Goal: Task Accomplishment & Management: Manage account settings

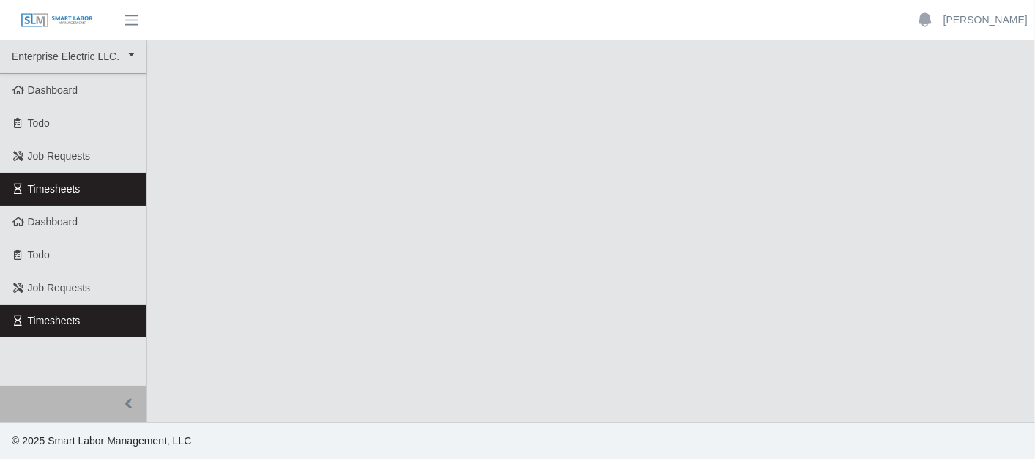
select select "***"
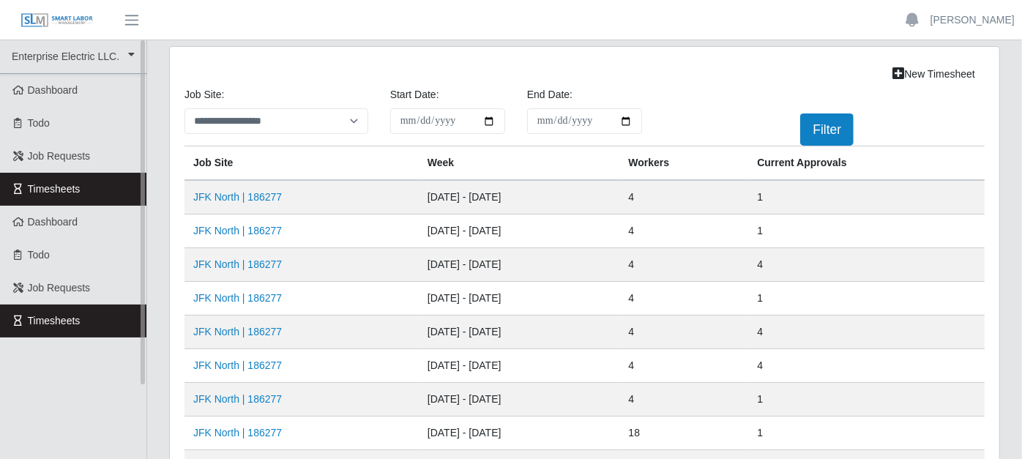
click at [121, 186] on link "Timesheets" at bounding box center [73, 189] width 146 height 33
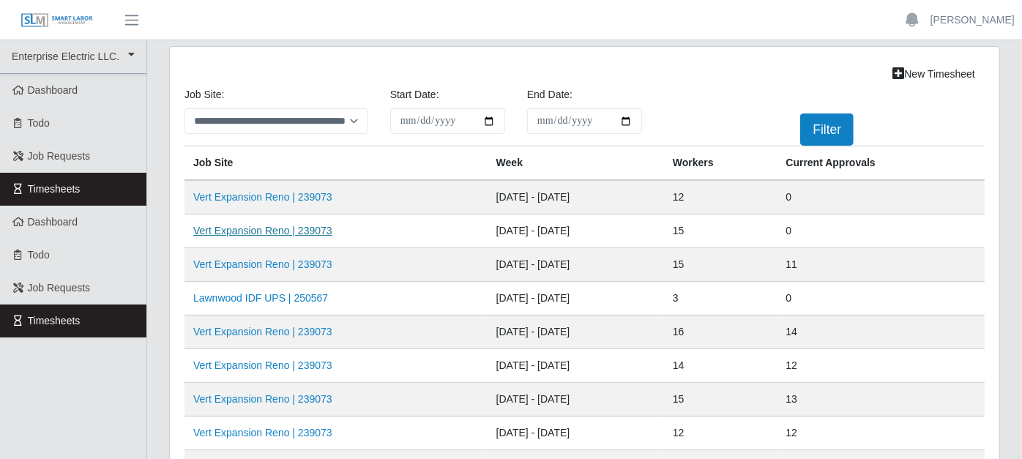
click at [236, 225] on link "Vert Expansion Reno | 239073" at bounding box center [262, 231] width 139 height 12
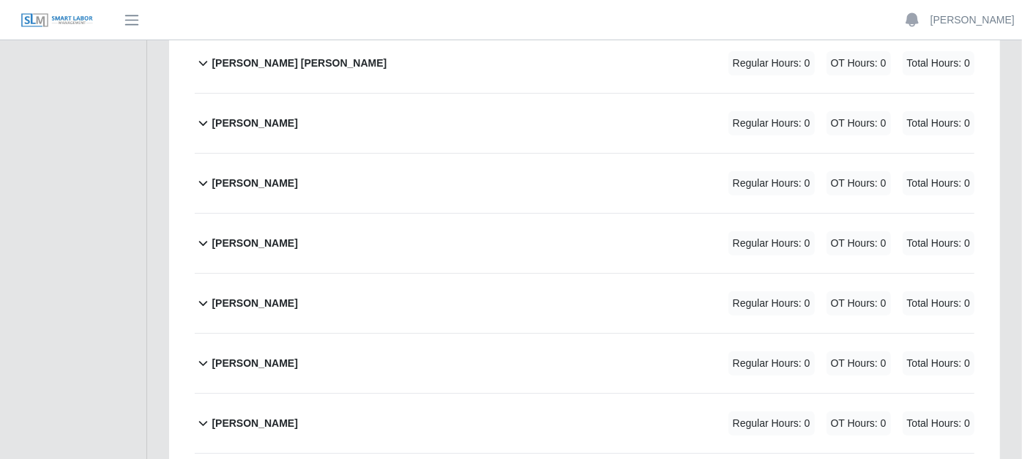
scroll to position [406, 0]
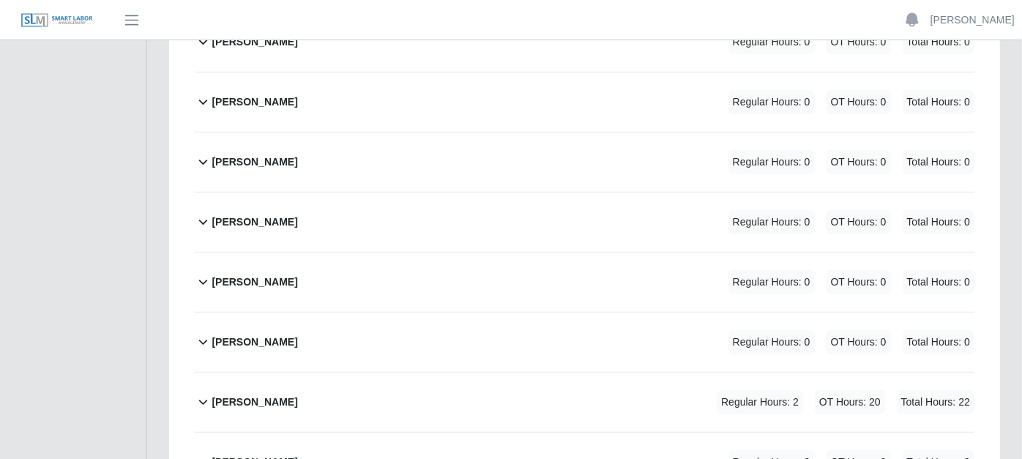
click at [203, 273] on icon at bounding box center [203, 282] width 17 height 18
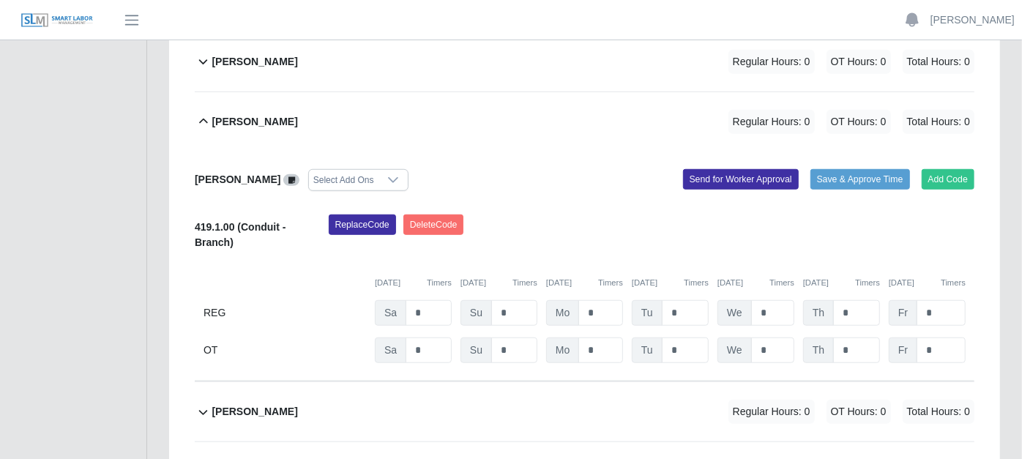
scroll to position [569, 0]
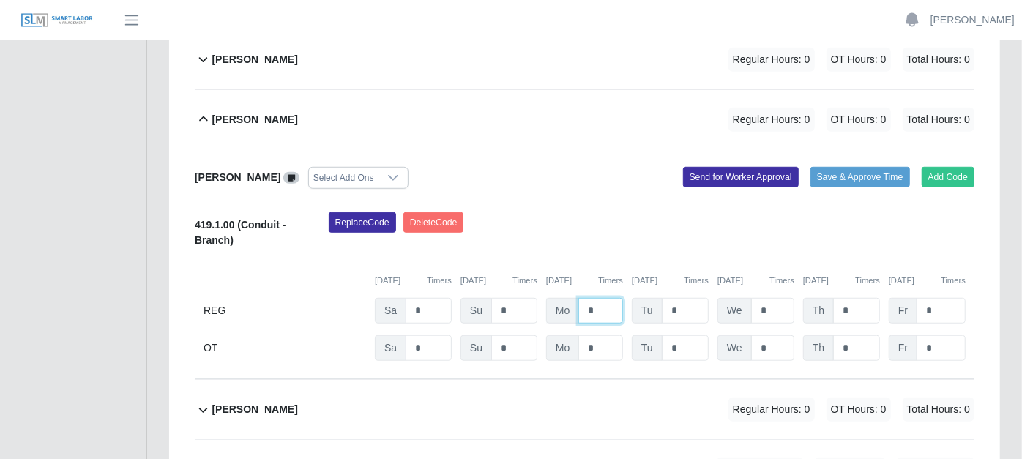
click at [600, 298] on input "*" at bounding box center [601, 311] width 45 height 26
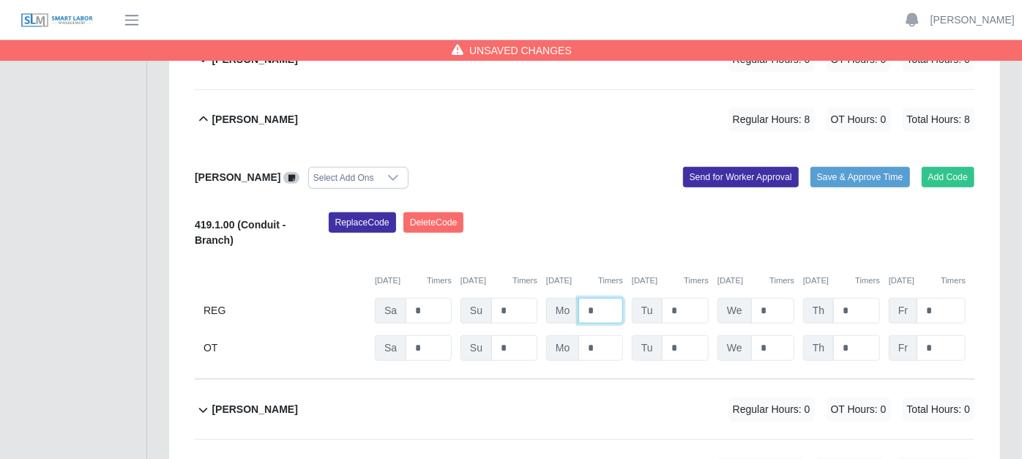
type input "*"
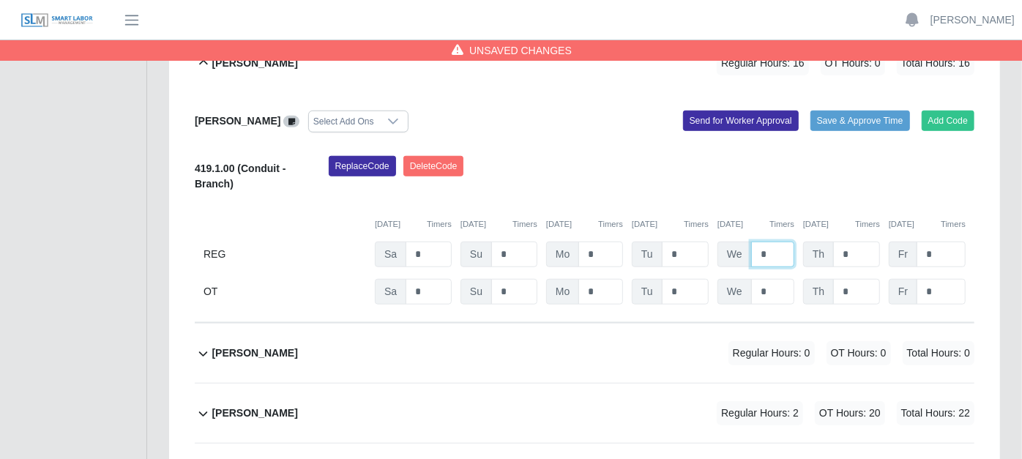
scroll to position [650, 0]
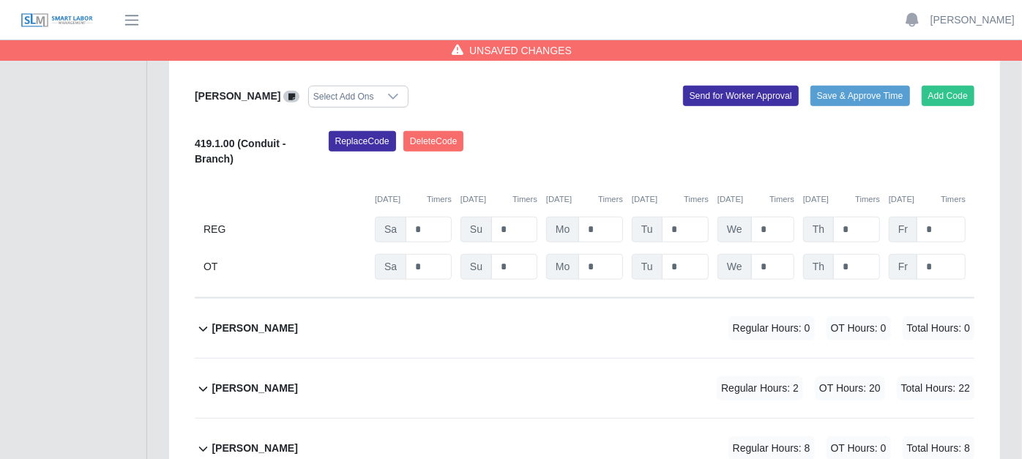
click at [196, 320] on icon at bounding box center [203, 329] width 17 height 18
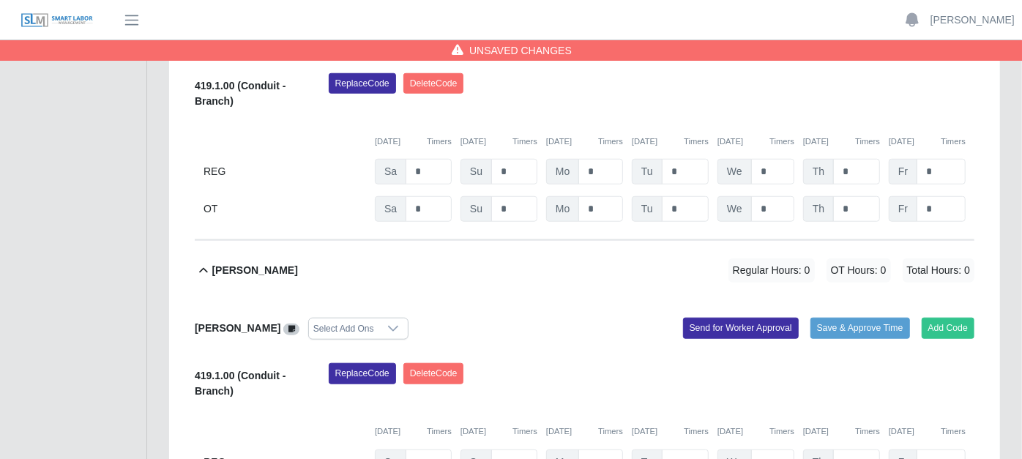
scroll to position [732, 0]
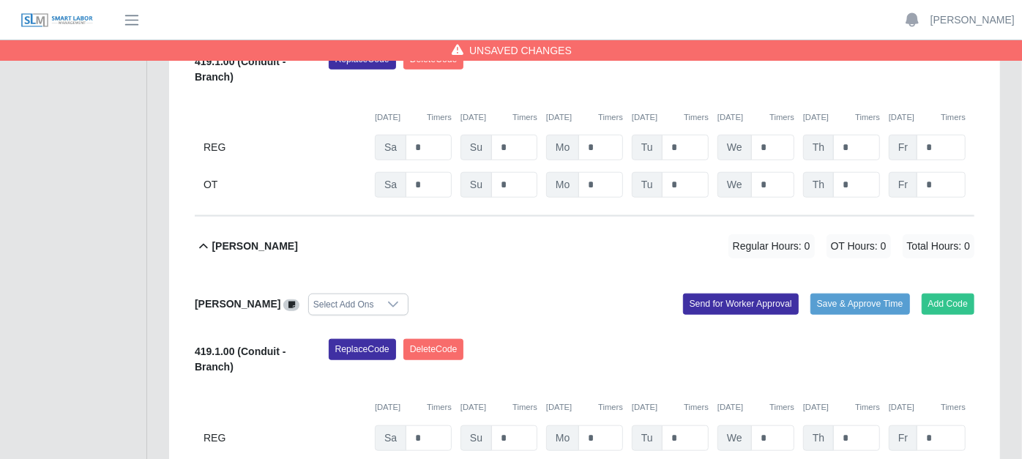
click at [283, 300] on span at bounding box center [291, 306] width 16 height 12
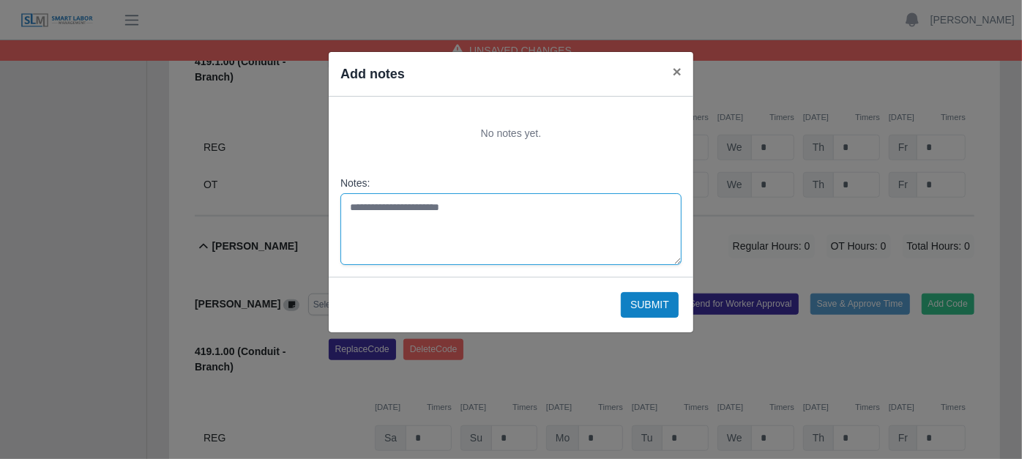
click at [384, 212] on textarea "Notes:" at bounding box center [511, 229] width 341 height 72
click at [443, 205] on textarea "**********" at bounding box center [511, 229] width 341 height 72
type textarea "**********"
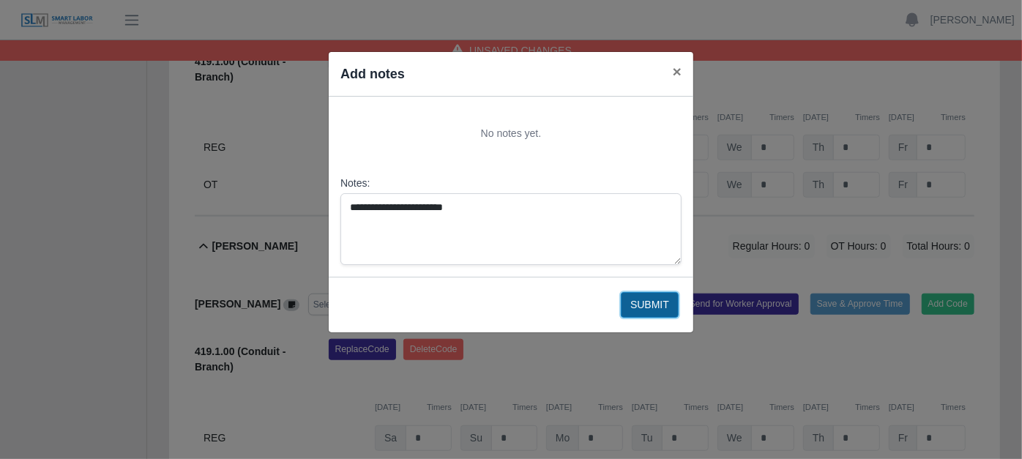
click at [648, 301] on button "Submit" at bounding box center [650, 305] width 58 height 26
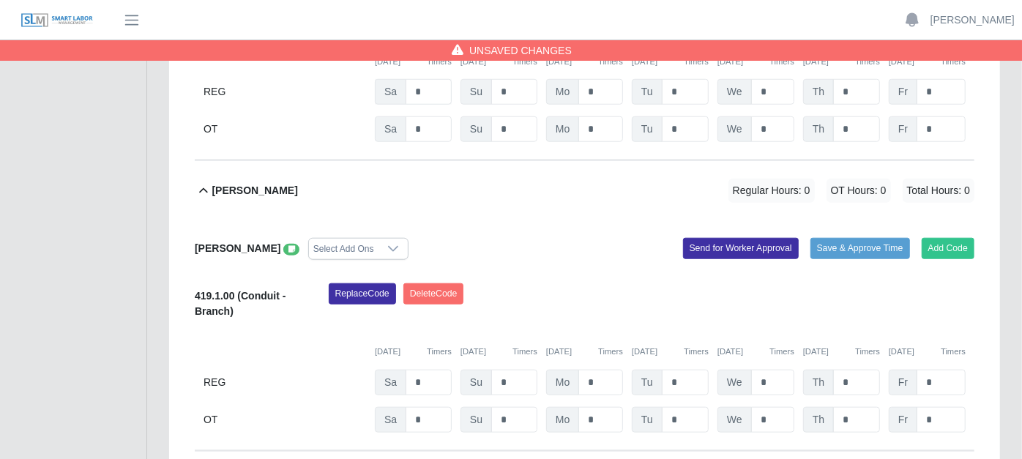
scroll to position [895, 0]
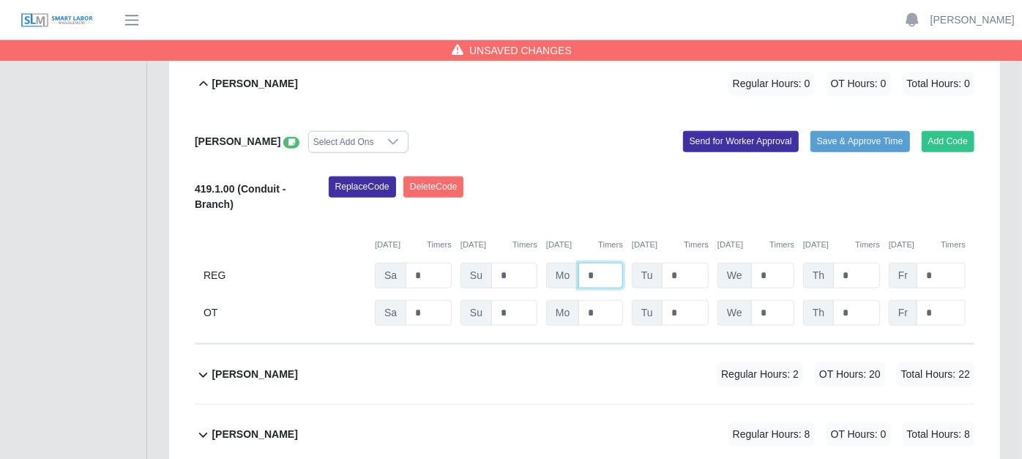
click at [611, 263] on input "*" at bounding box center [601, 276] width 45 height 26
type input "*"
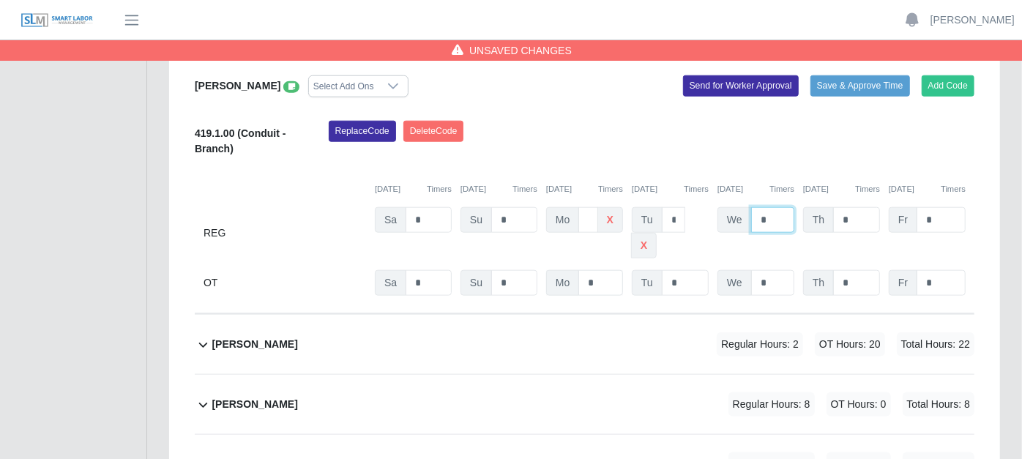
scroll to position [976, 0]
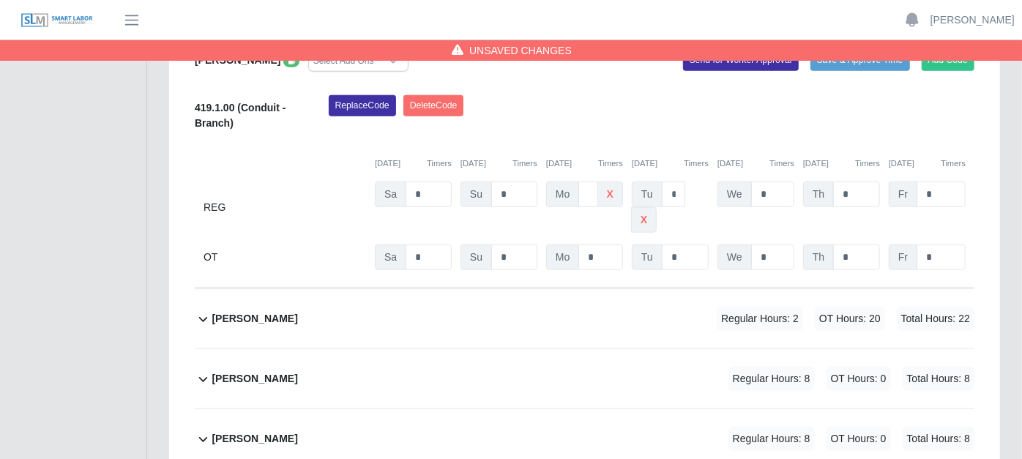
click at [202, 310] on icon at bounding box center [203, 319] width 17 height 18
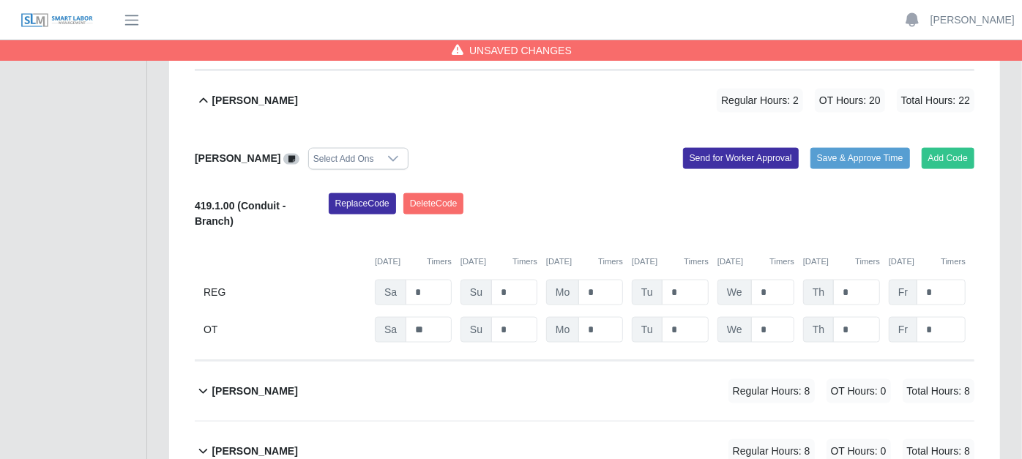
scroll to position [1220, 0]
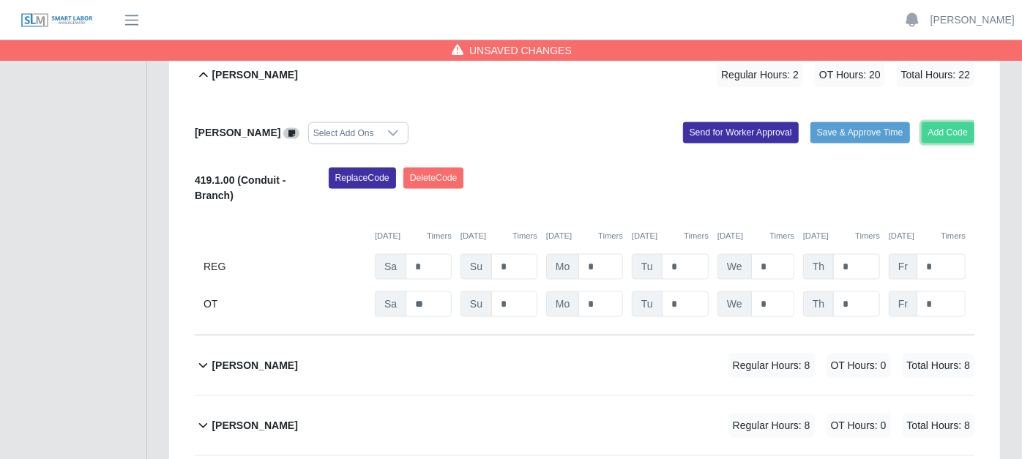
click at [935, 122] on button "Add Code" at bounding box center [948, 132] width 53 height 21
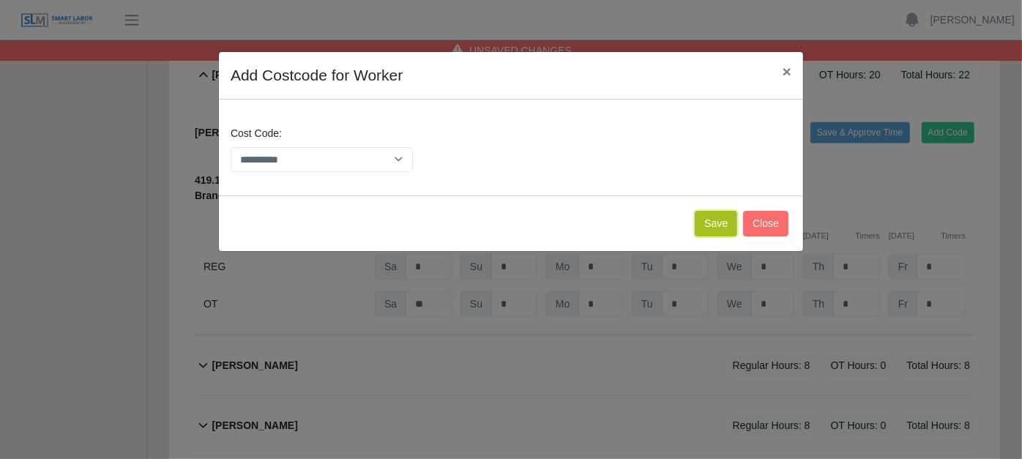
click at [721, 230] on button "Save" at bounding box center [716, 224] width 42 height 26
click at [708, 226] on button "Save" at bounding box center [716, 224] width 42 height 26
click at [770, 222] on button "Close" at bounding box center [765, 224] width 45 height 26
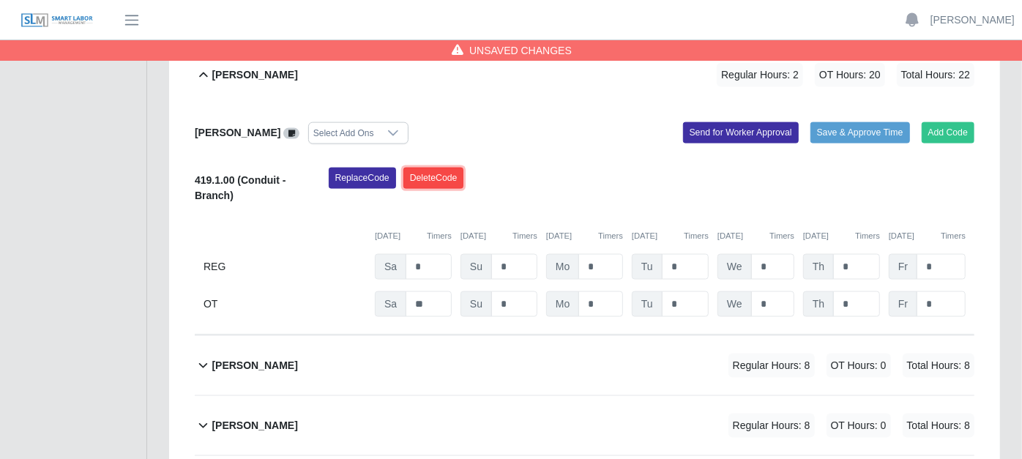
click at [447, 168] on button "Delete Code" at bounding box center [433, 178] width 61 height 21
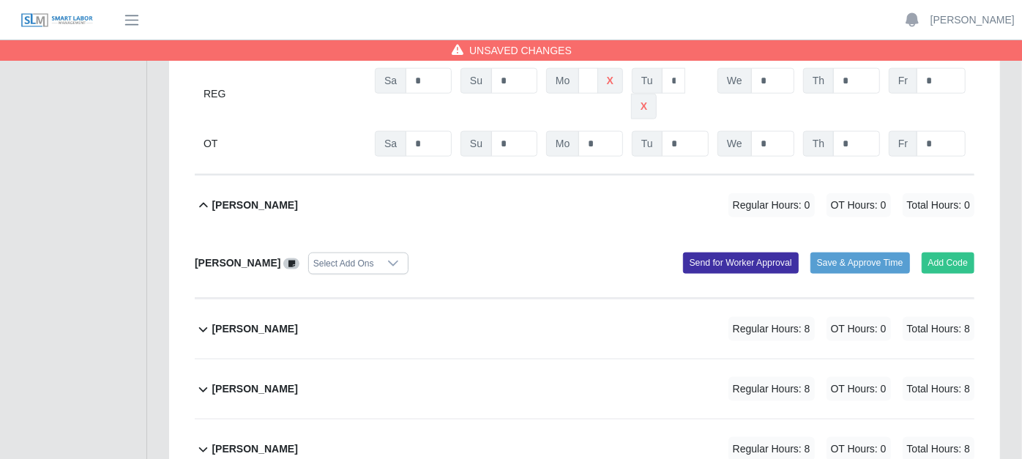
scroll to position [1057, 0]
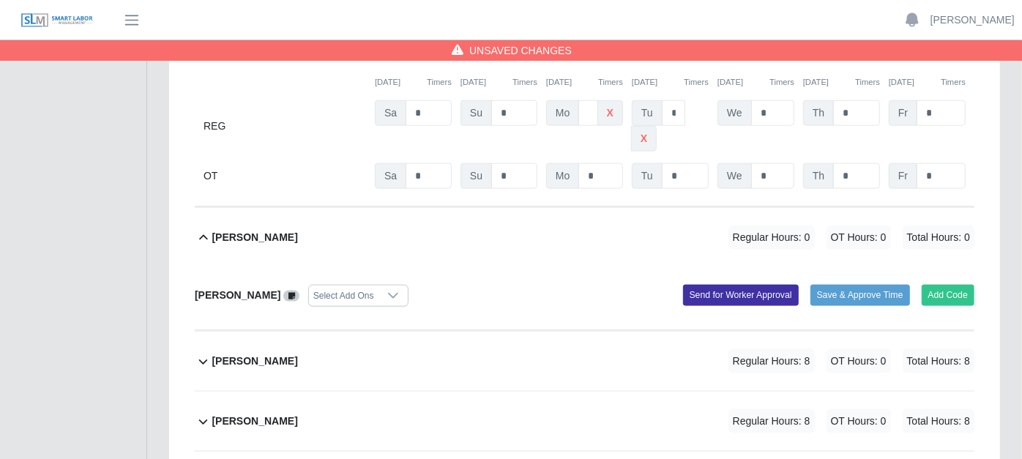
click at [295, 292] on icon at bounding box center [292, 296] width 7 height 8
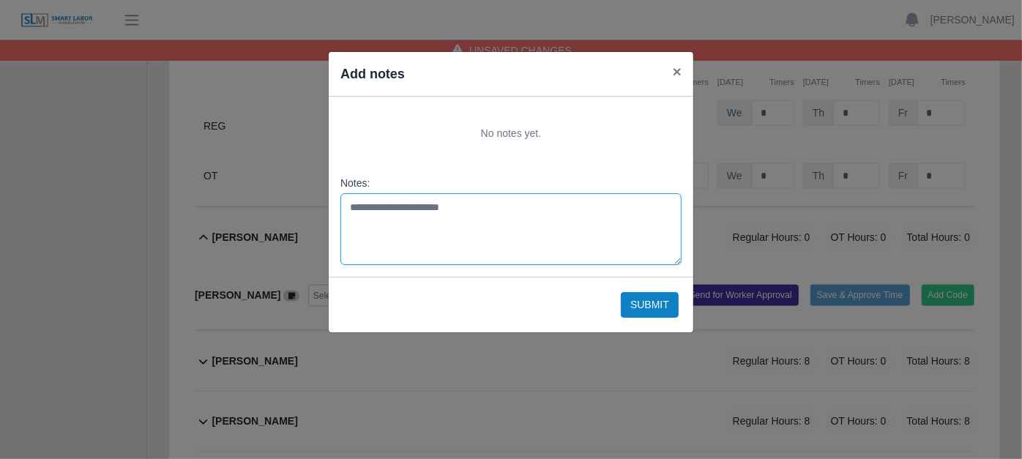
click at [365, 213] on textarea "Notes:" at bounding box center [511, 229] width 341 height 72
type textarea "**********"
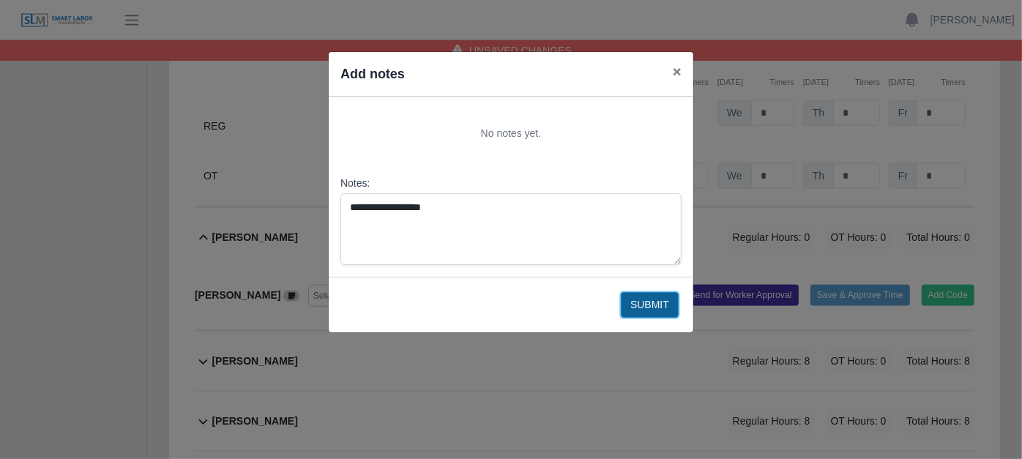
click at [640, 301] on button "Submit" at bounding box center [650, 305] width 58 height 26
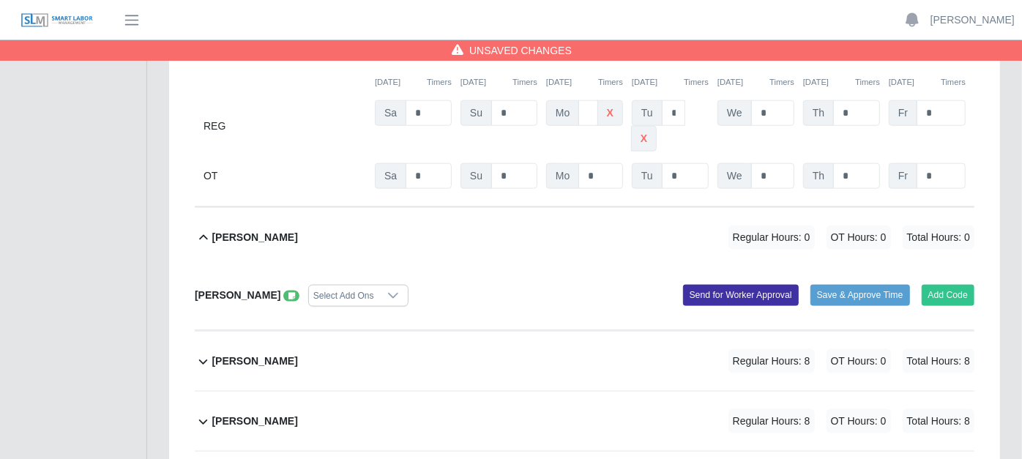
click at [205, 353] on icon at bounding box center [203, 362] width 17 height 18
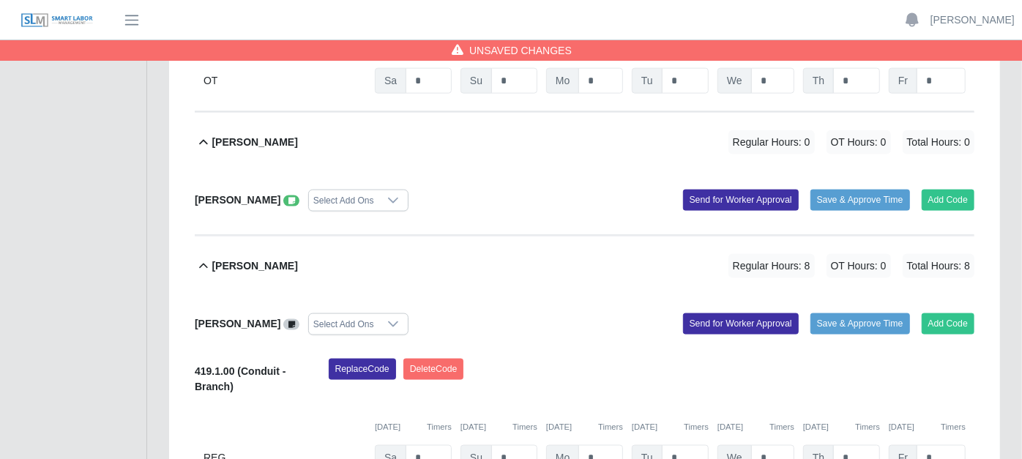
scroll to position [1301, 0]
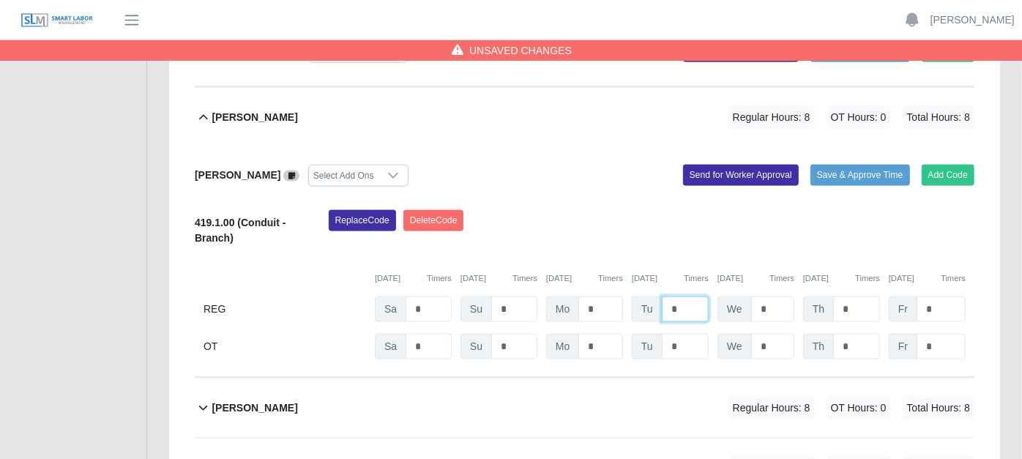
click at [677, 297] on input "*" at bounding box center [685, 310] width 47 height 26
type input "*"
click at [203, 406] on icon at bounding box center [203, 408] width 9 height 5
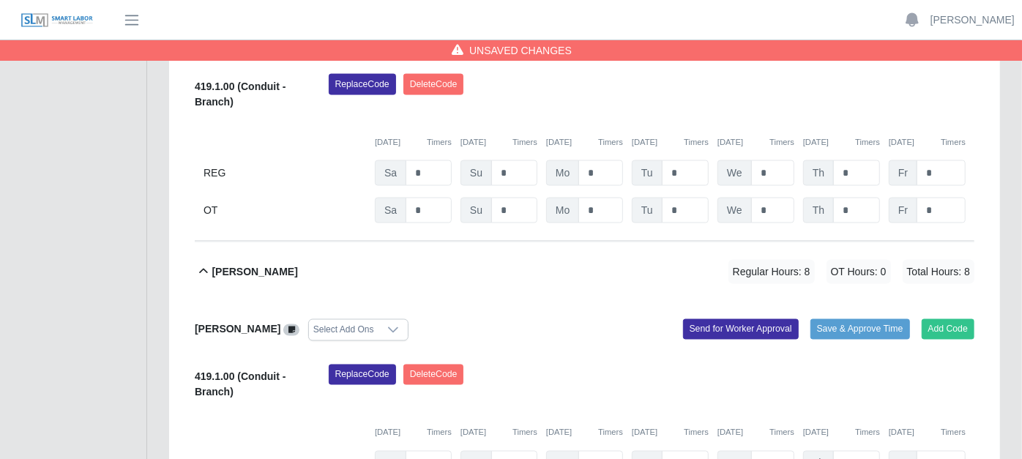
scroll to position [1465, 0]
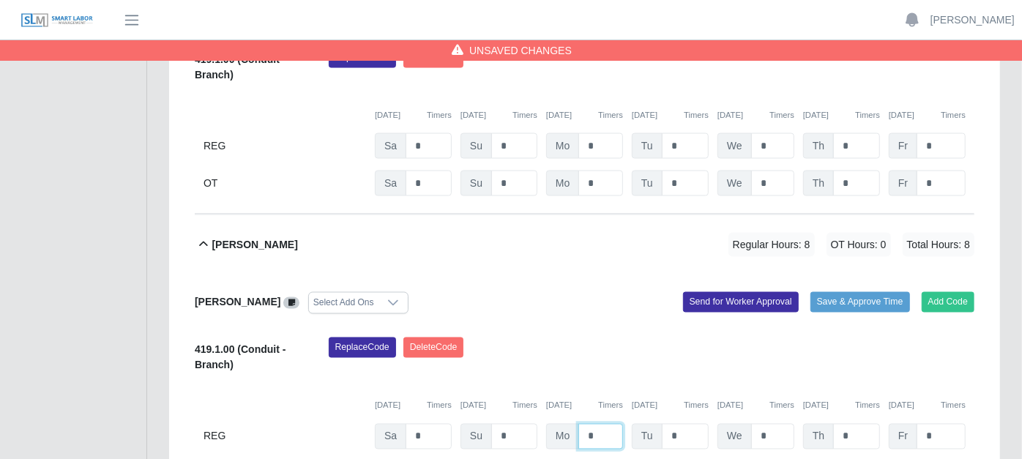
click at [598, 424] on input "*" at bounding box center [601, 437] width 45 height 26
type input "*"
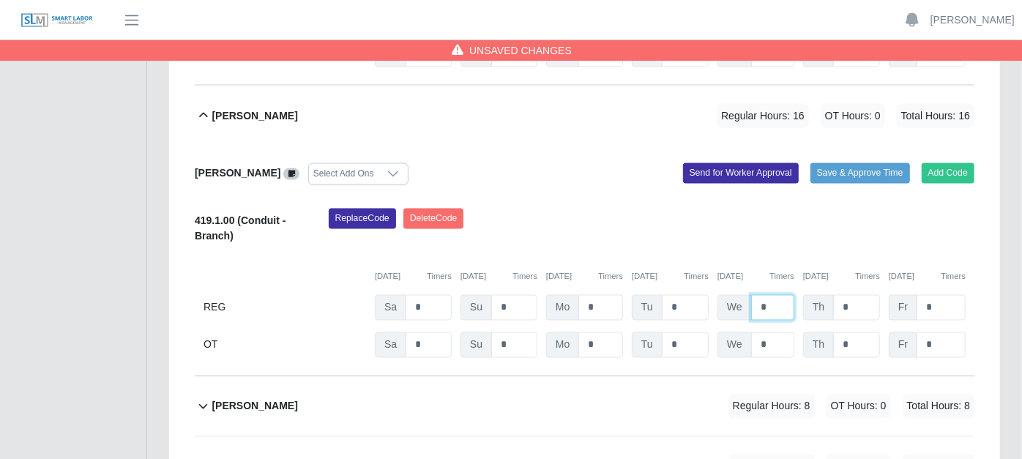
scroll to position [1627, 0]
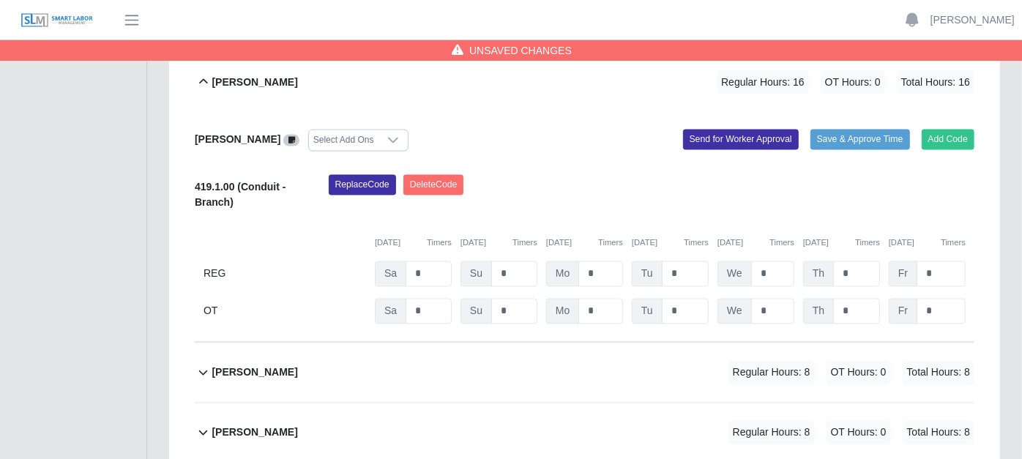
click at [201, 371] on icon at bounding box center [203, 373] width 9 height 5
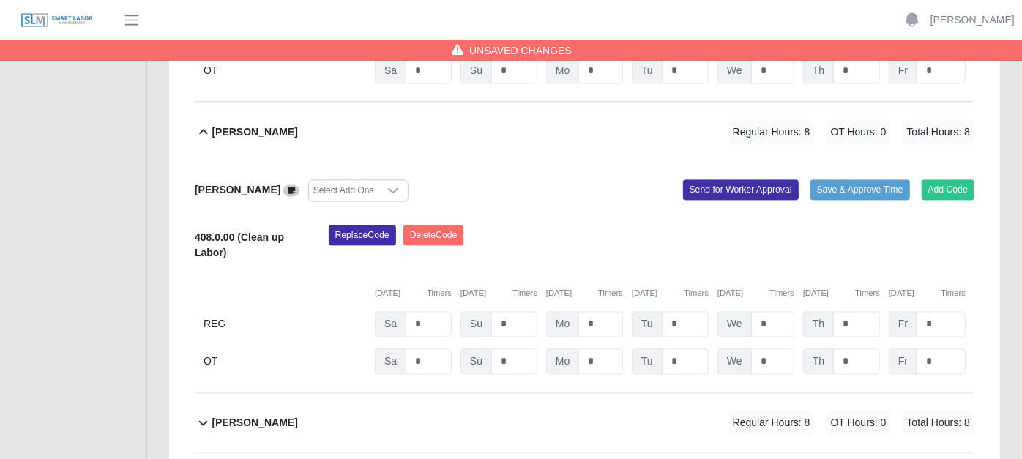
scroll to position [1871, 0]
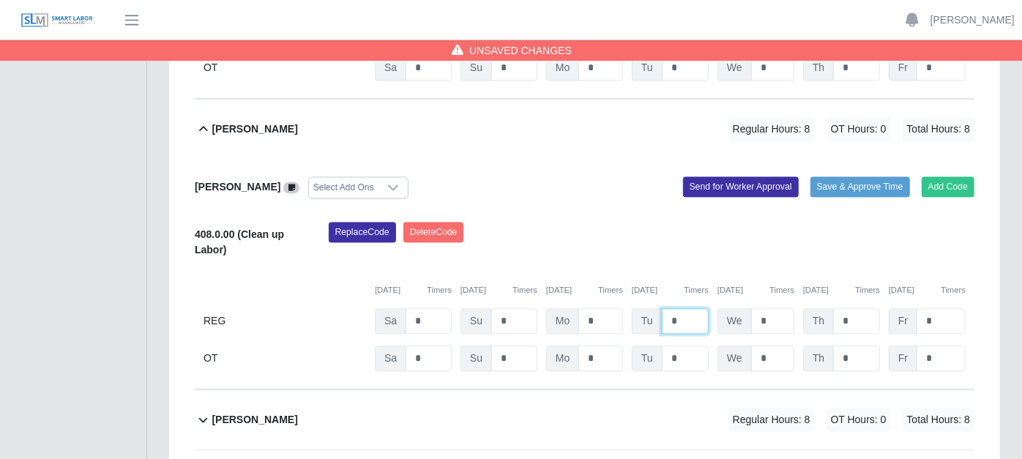
click at [688, 308] on input "*" at bounding box center [685, 321] width 47 height 26
type input "*"
click at [202, 411] on icon at bounding box center [203, 420] width 17 height 18
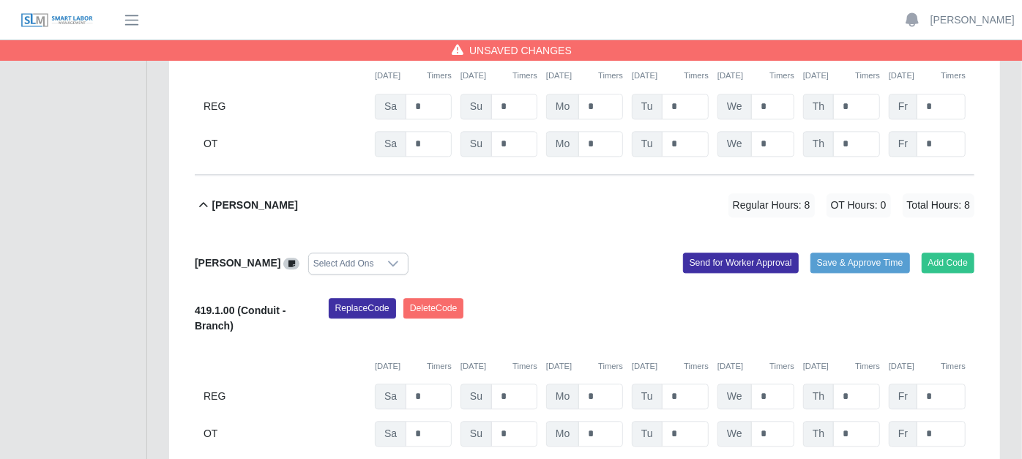
scroll to position [2115, 0]
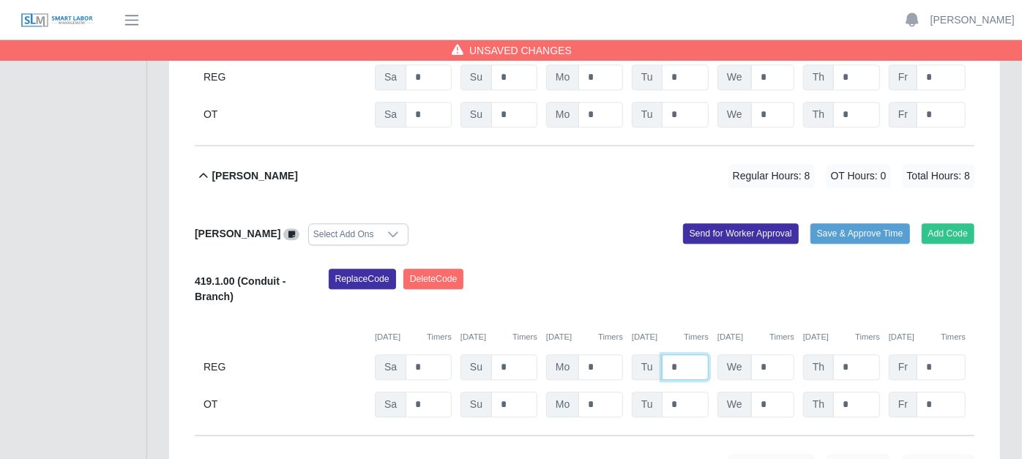
click at [682, 354] on input "*" at bounding box center [685, 367] width 47 height 26
type input "*"
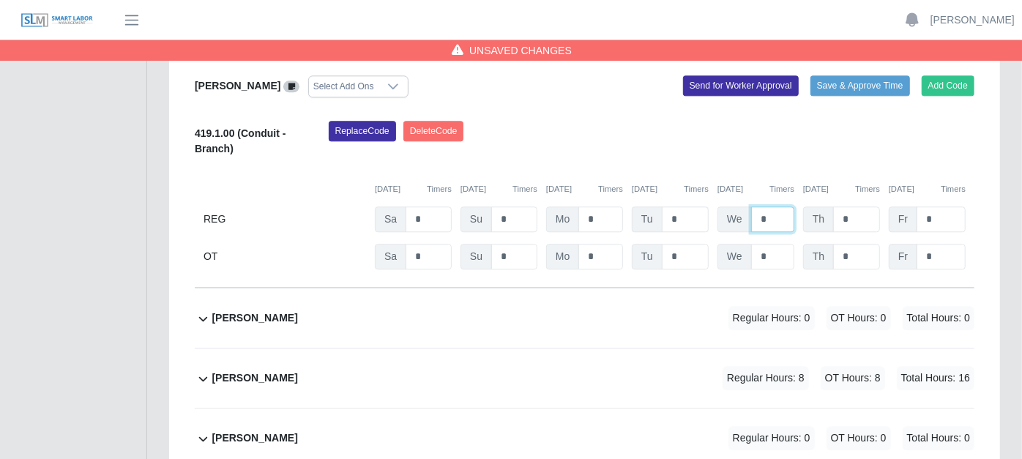
scroll to position [2278, 0]
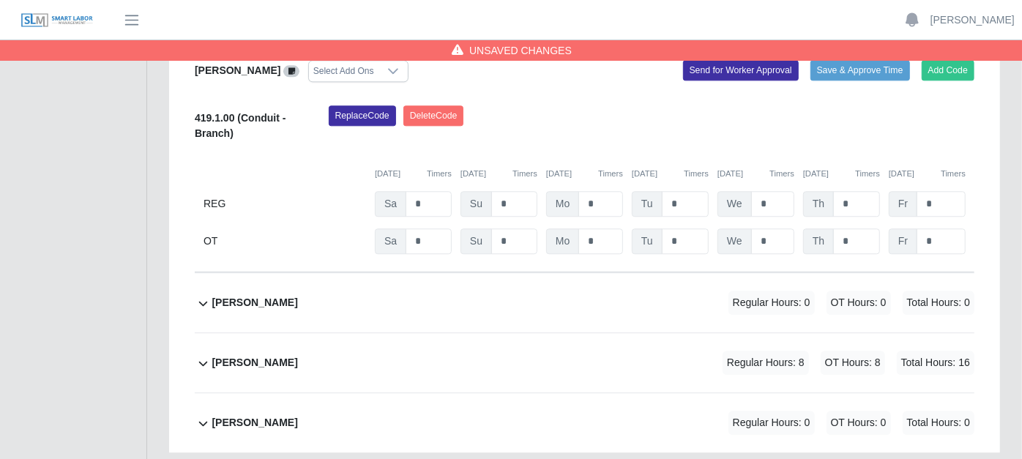
click at [206, 294] on icon at bounding box center [203, 303] width 17 height 18
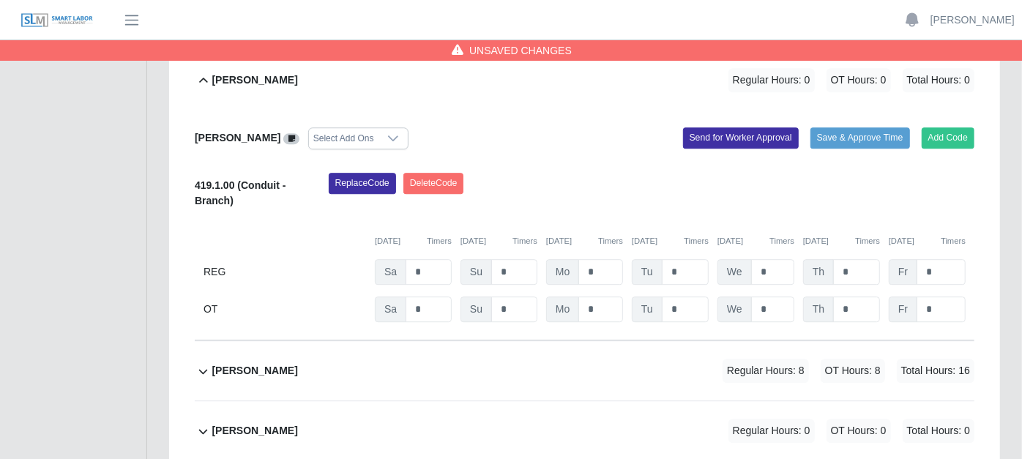
scroll to position [2508, 0]
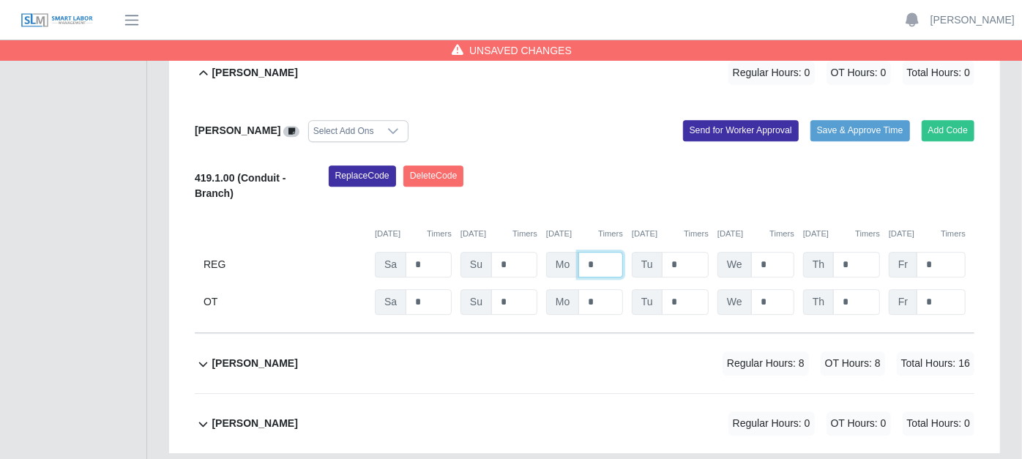
click at [596, 252] on input "*" at bounding box center [601, 265] width 45 height 26
type input "*"
click at [203, 362] on icon at bounding box center [203, 364] width 9 height 5
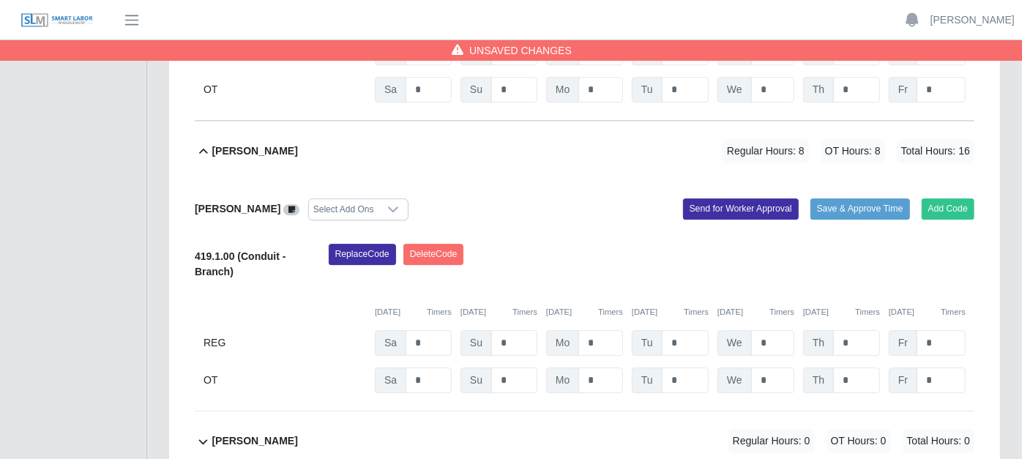
scroll to position [2738, 0]
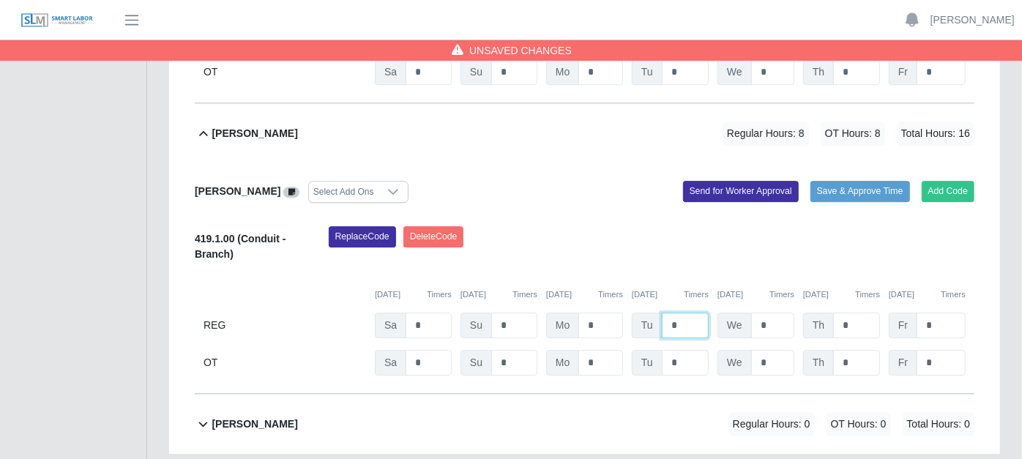
click at [680, 313] on input "*" at bounding box center [685, 326] width 47 height 26
type input "*"
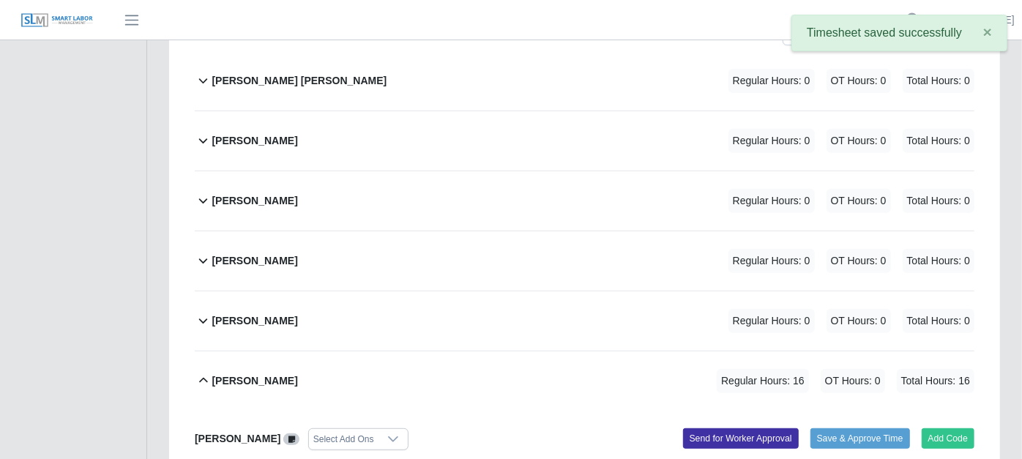
scroll to position [0, 0]
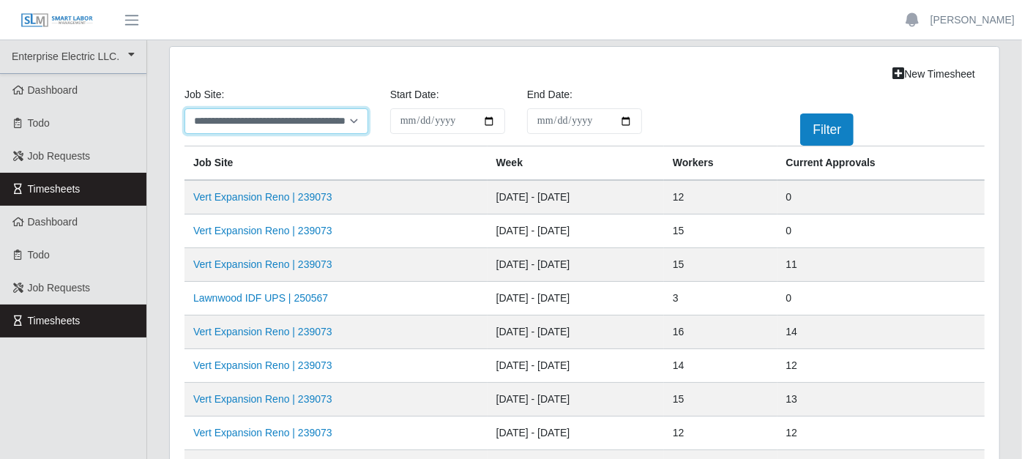
click at [353, 122] on select "**********" at bounding box center [277, 121] width 184 height 26
select select "****"
click at [185, 108] on select "**********" at bounding box center [277, 121] width 184 height 26
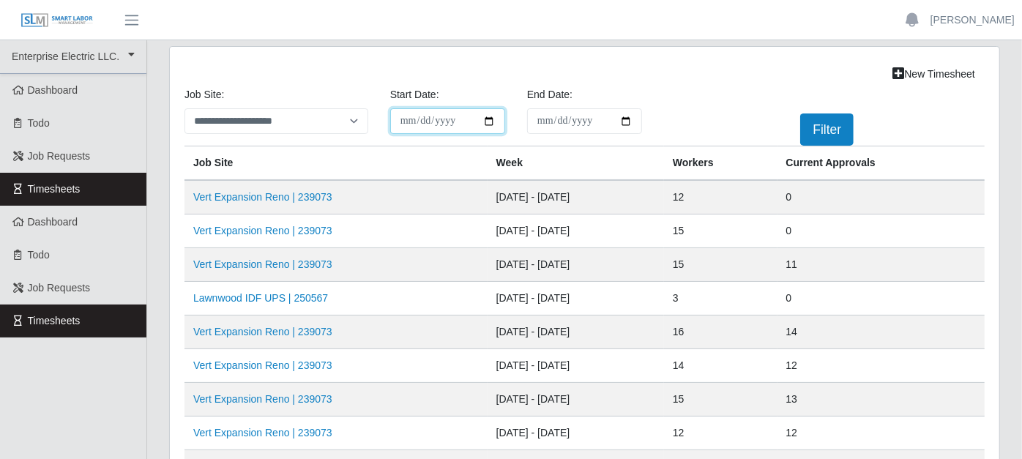
click at [491, 122] on input "**********" at bounding box center [447, 121] width 115 height 26
type input "**********"
click at [631, 118] on input "End Date:" at bounding box center [584, 121] width 115 height 26
type input "**********"
click at [826, 137] on button "Filter" at bounding box center [826, 130] width 53 height 32
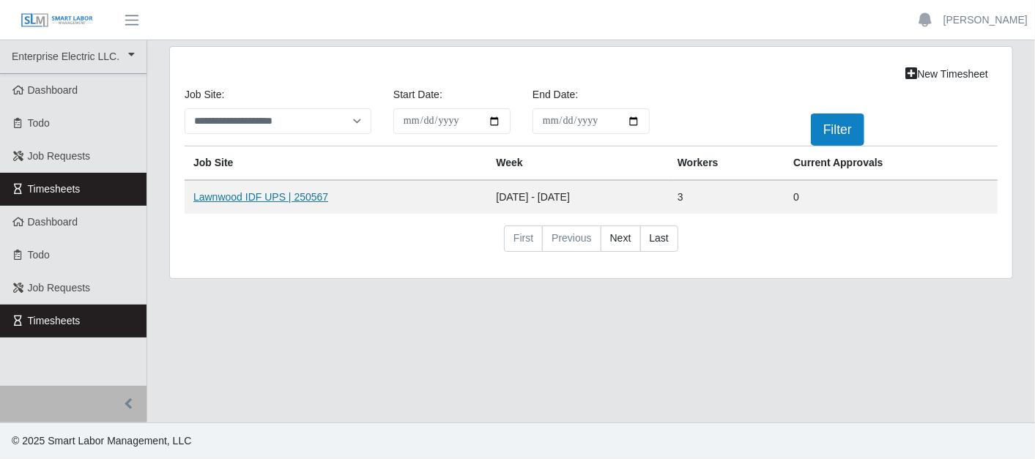
click at [297, 193] on link "Lawnwood IDF UPS | 250567" at bounding box center [260, 197] width 135 height 12
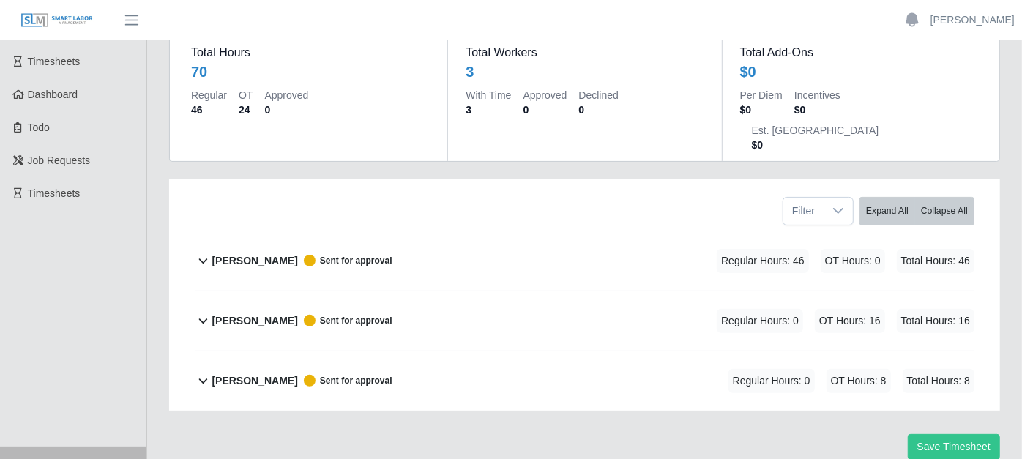
scroll to position [151, 0]
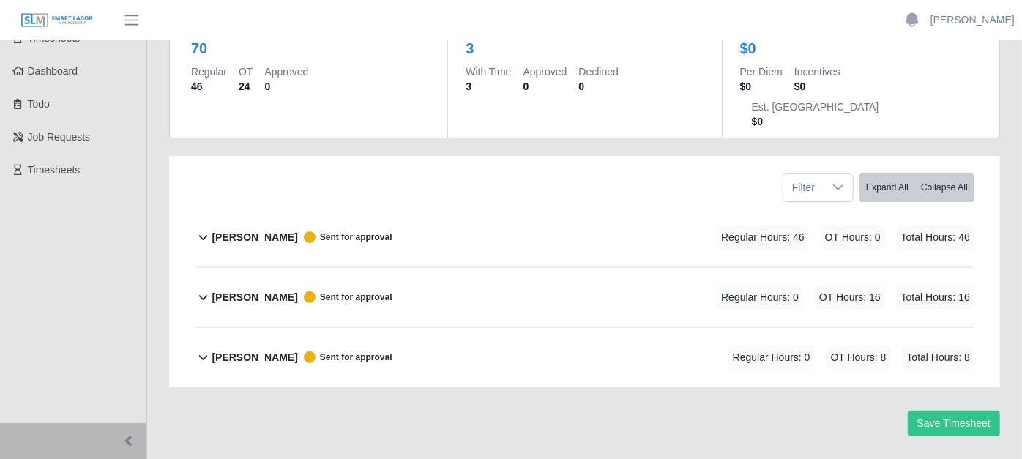
click at [207, 228] on icon at bounding box center [203, 237] width 17 height 18
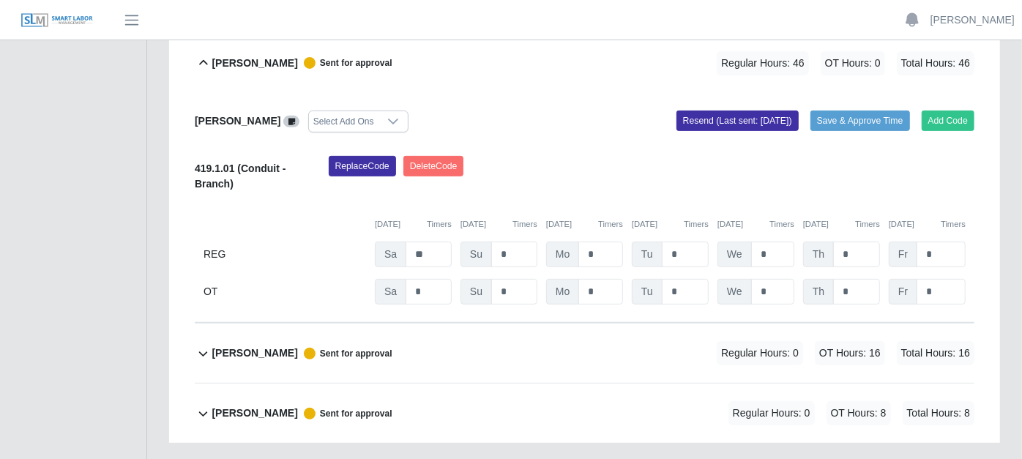
scroll to position [300, 0]
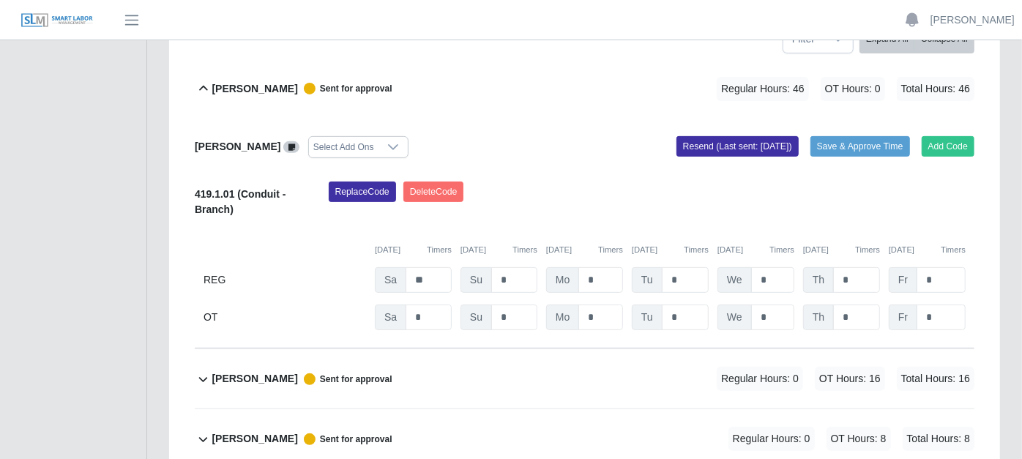
click at [200, 371] on icon at bounding box center [203, 380] width 17 height 18
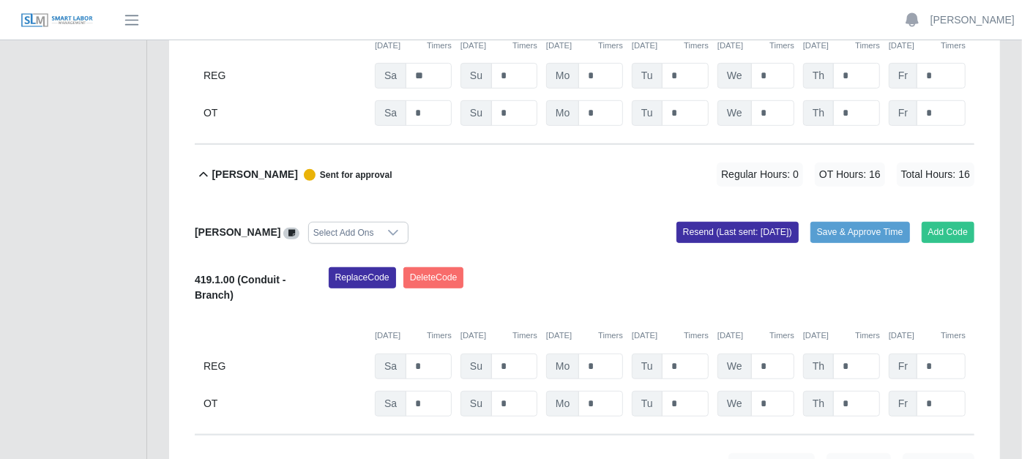
scroll to position [543, 0]
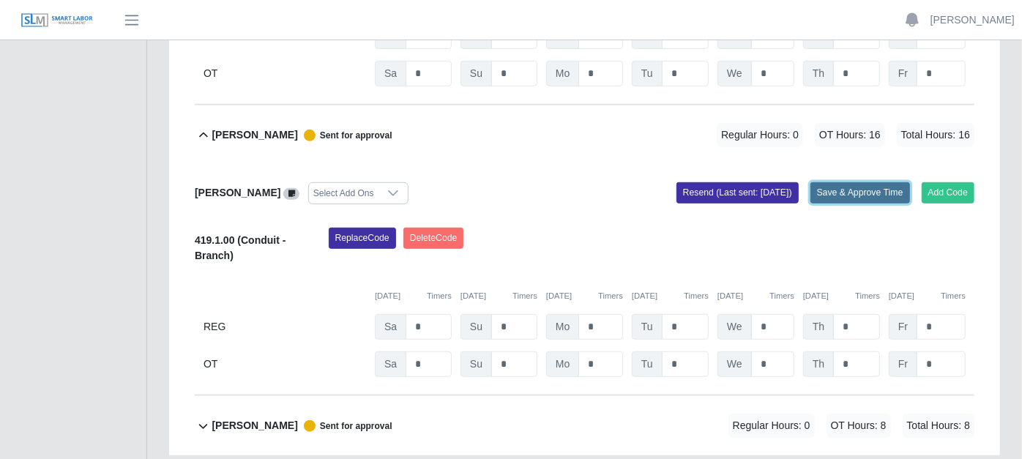
click at [843, 182] on button "Save & Approve Time" at bounding box center [861, 192] width 100 height 21
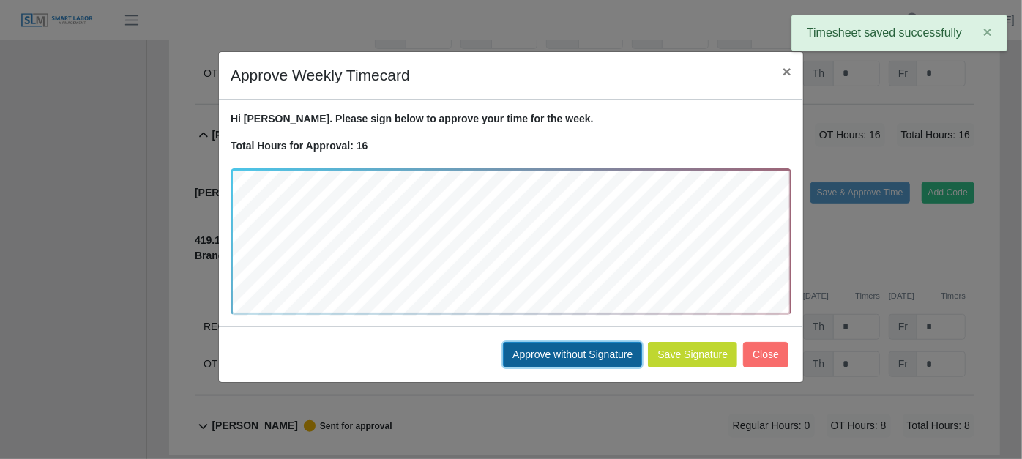
click at [576, 353] on button "Approve without Signature" at bounding box center [572, 355] width 139 height 26
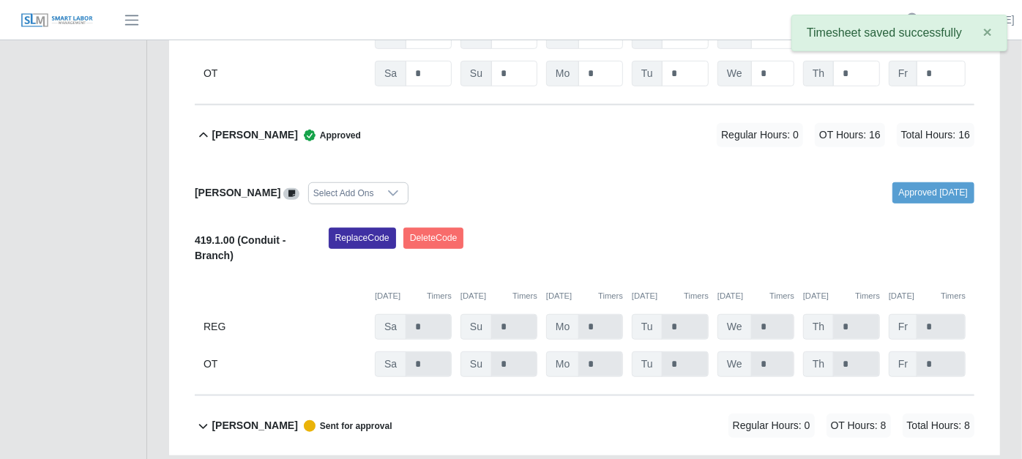
click at [202, 417] on icon at bounding box center [203, 426] width 17 height 18
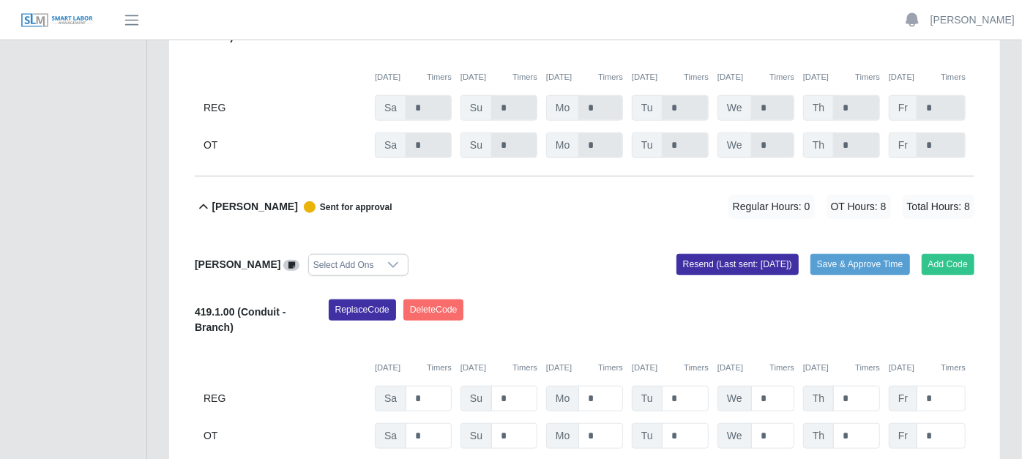
scroll to position [774, 0]
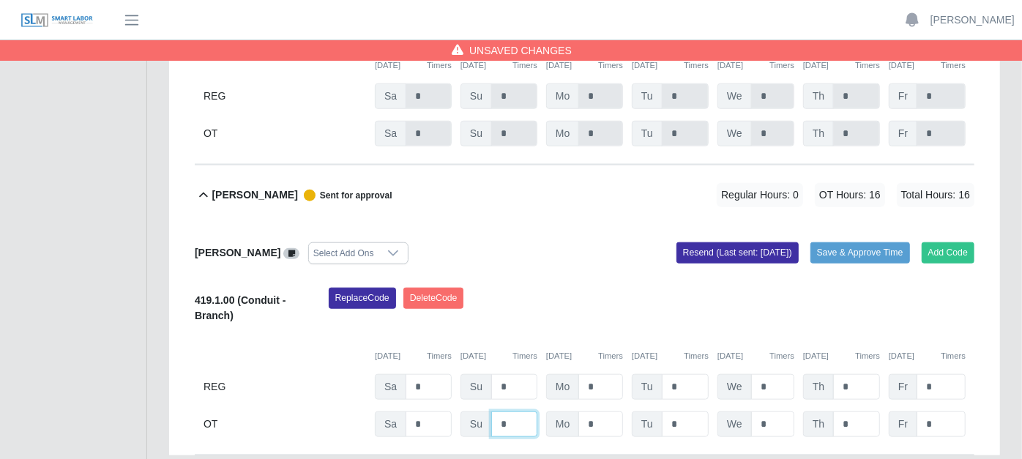
type input "*"
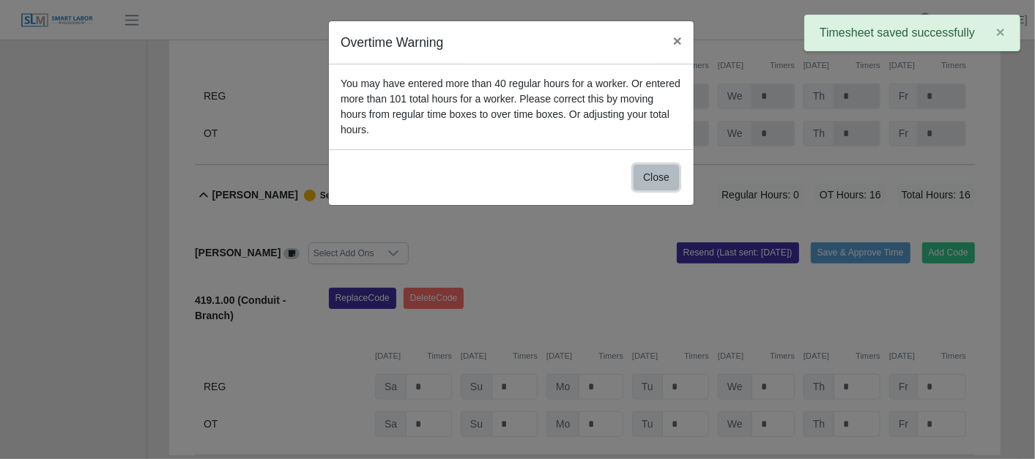
click at [657, 165] on button "Close" at bounding box center [655, 178] width 45 height 26
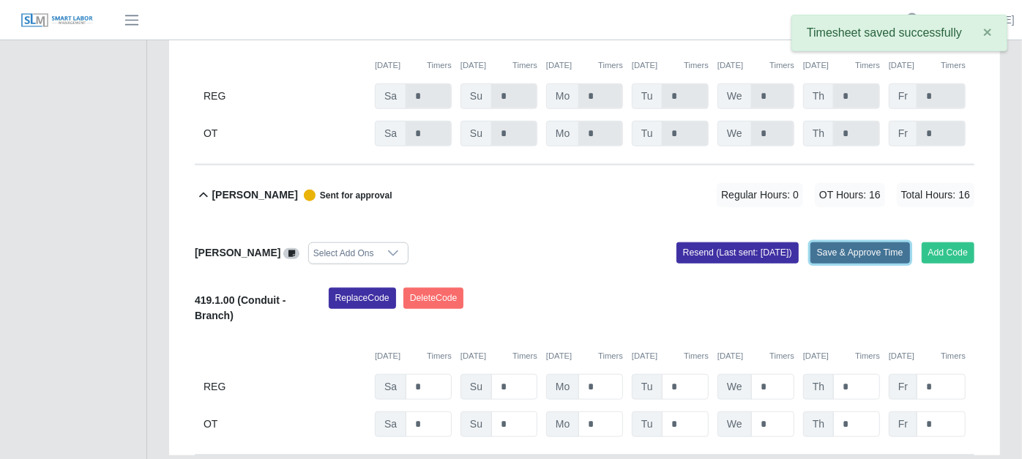
click at [830, 242] on button "Save & Approve Time" at bounding box center [861, 252] width 100 height 21
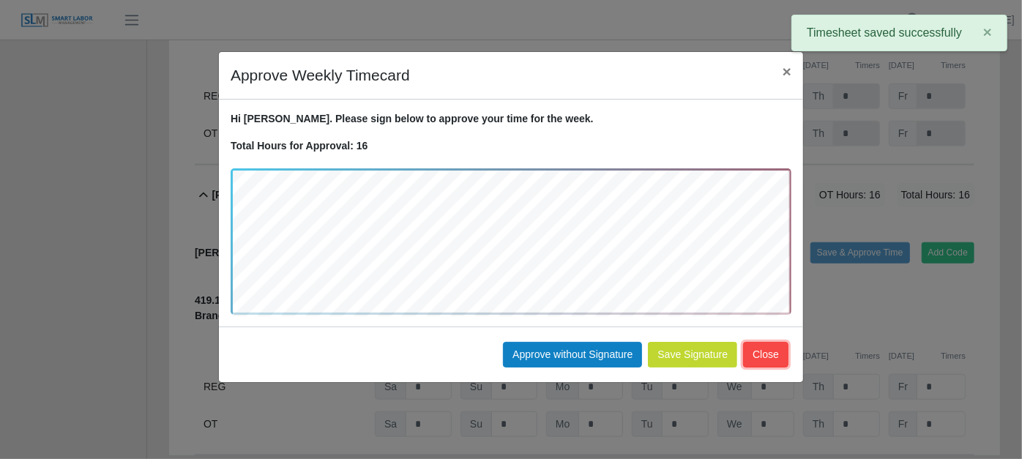
click at [762, 351] on button "Close" at bounding box center [765, 355] width 45 height 26
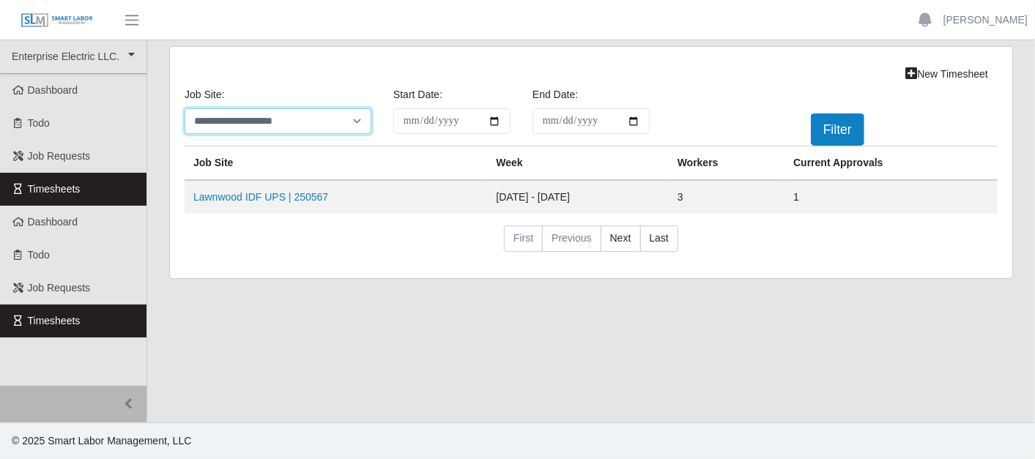
click at [359, 125] on select "**********" at bounding box center [278, 121] width 187 height 26
select select "****"
click at [185, 108] on select "**********" at bounding box center [278, 121] width 187 height 26
click at [843, 124] on button "Filter" at bounding box center [837, 130] width 53 height 32
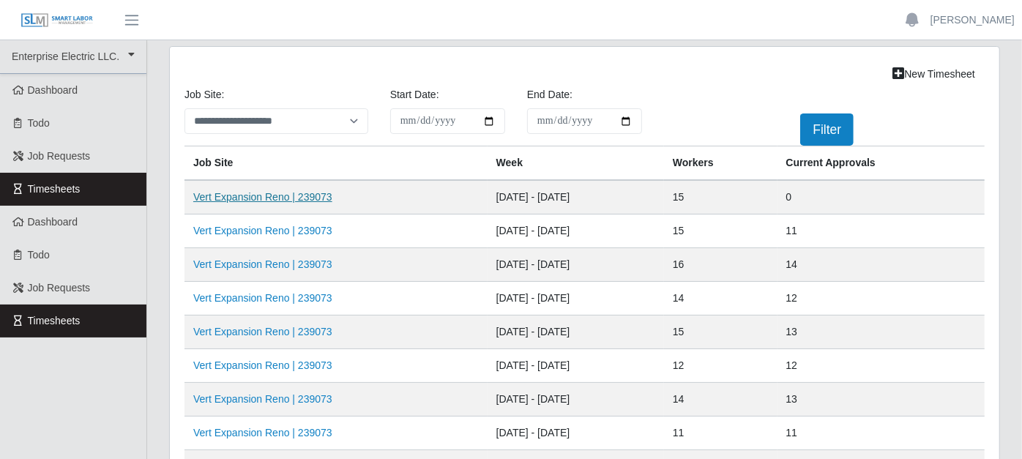
click at [309, 191] on link "Vert Expansion Reno | 239073" at bounding box center [262, 197] width 139 height 12
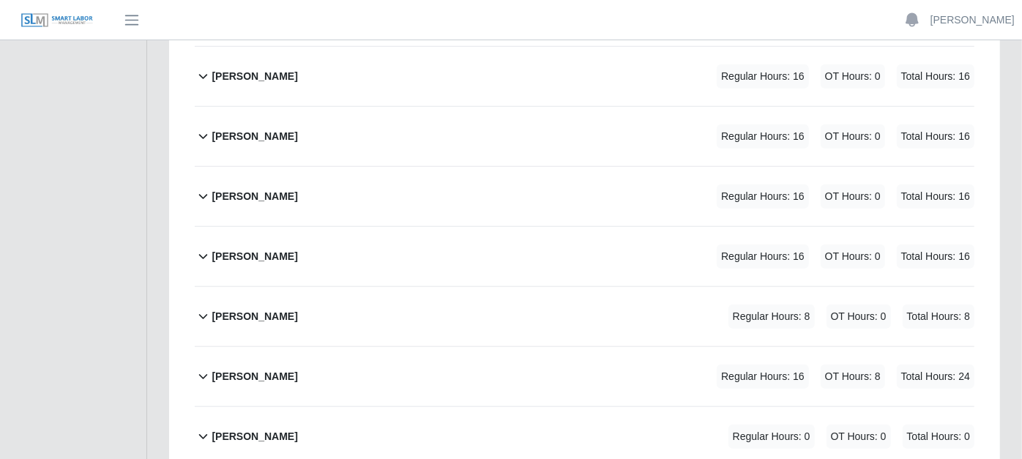
scroll to position [869, 0]
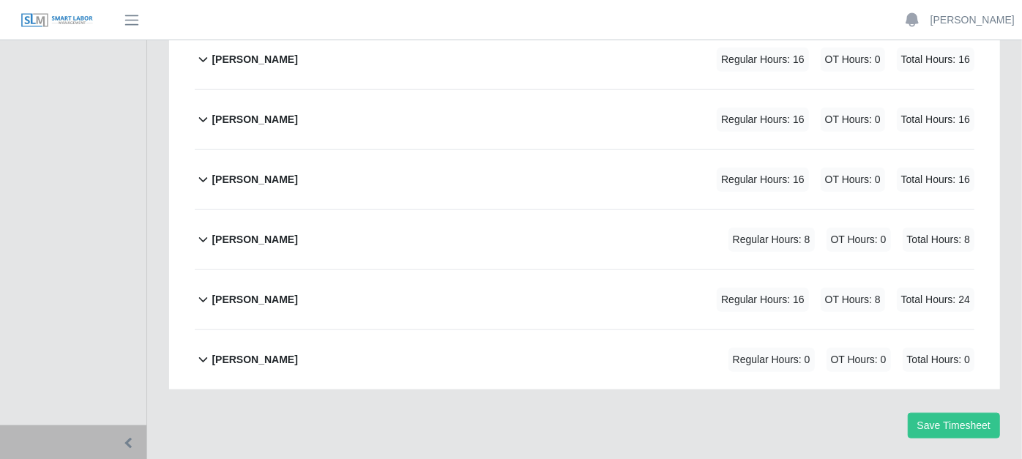
click at [204, 291] on icon at bounding box center [203, 300] width 17 height 18
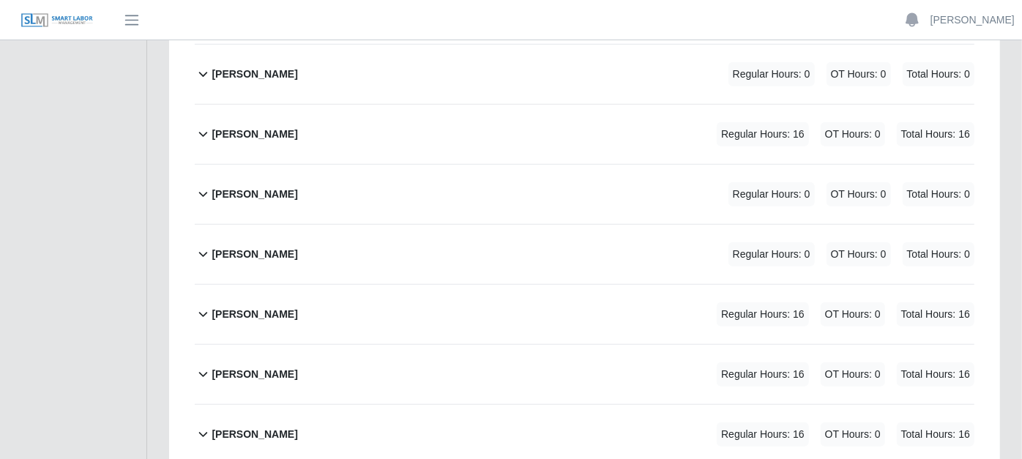
scroll to position [529, 0]
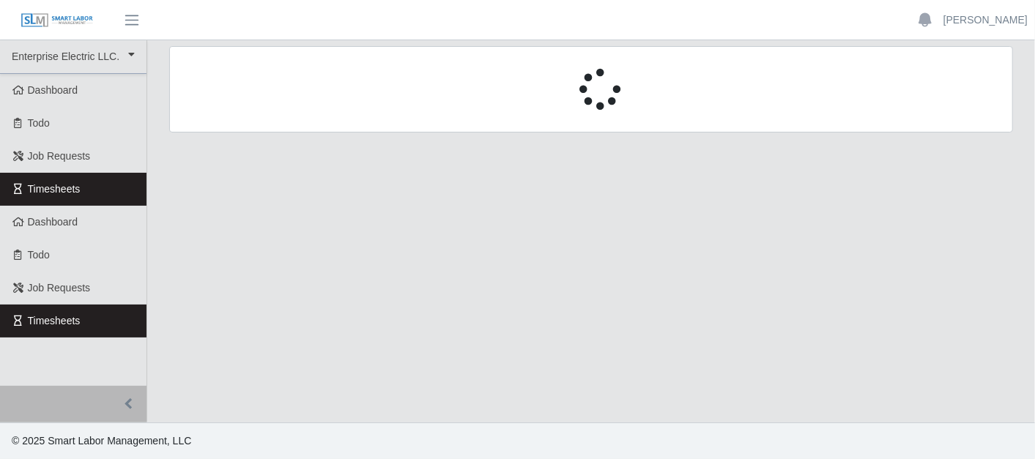
select select "****"
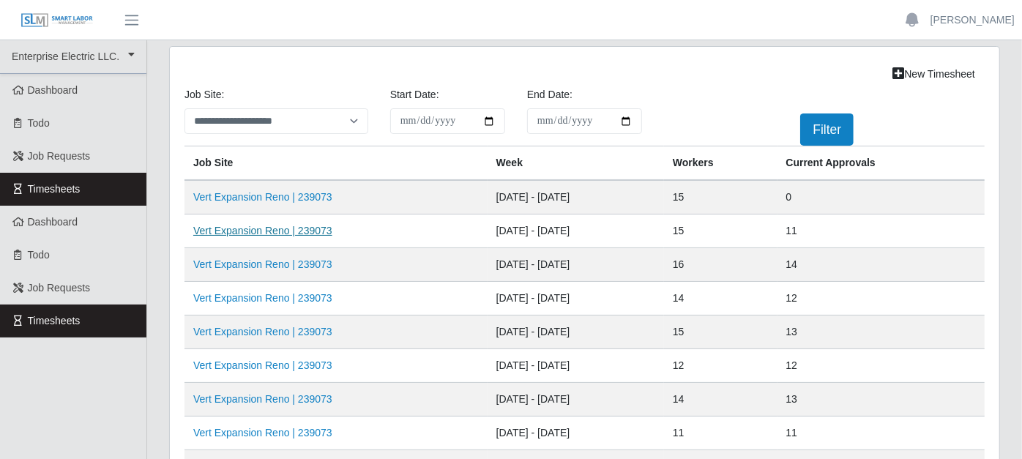
click at [250, 226] on link "Vert Expansion Reno | 239073" at bounding box center [262, 231] width 139 height 12
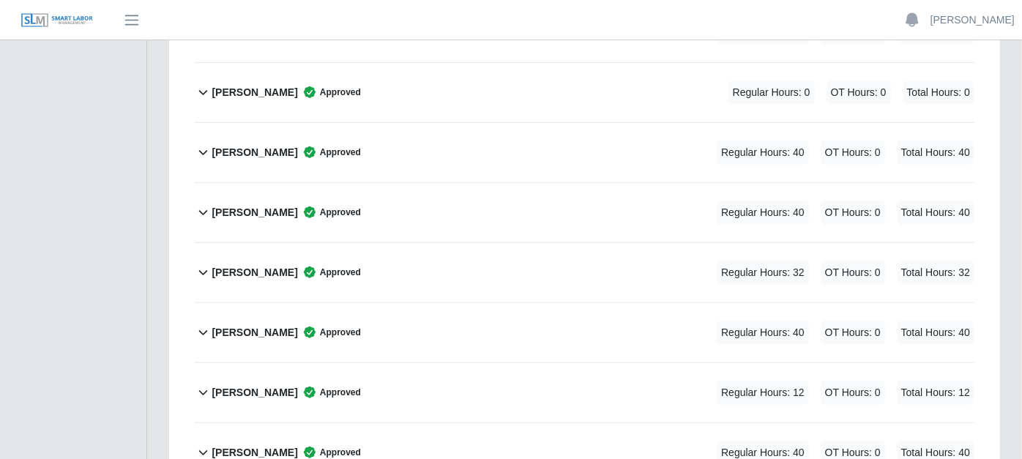
scroll to position [732, 0]
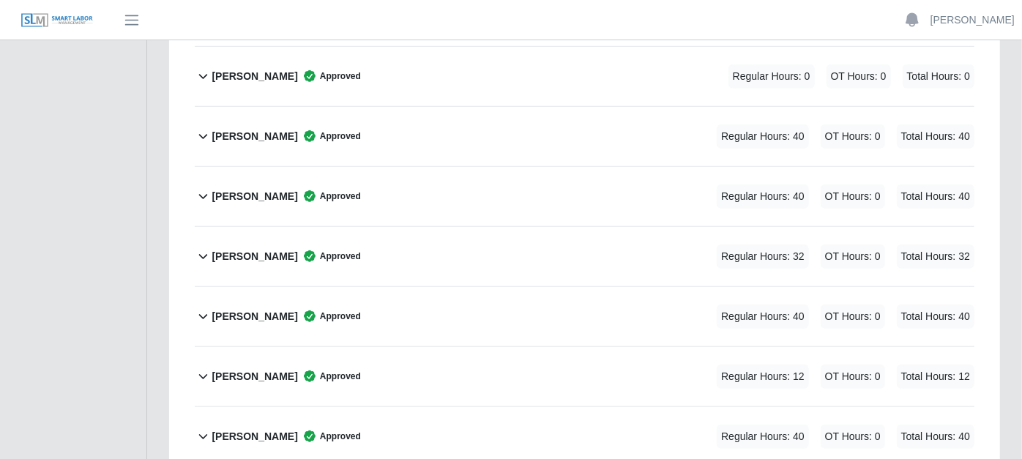
click at [201, 187] on icon at bounding box center [203, 196] width 17 height 18
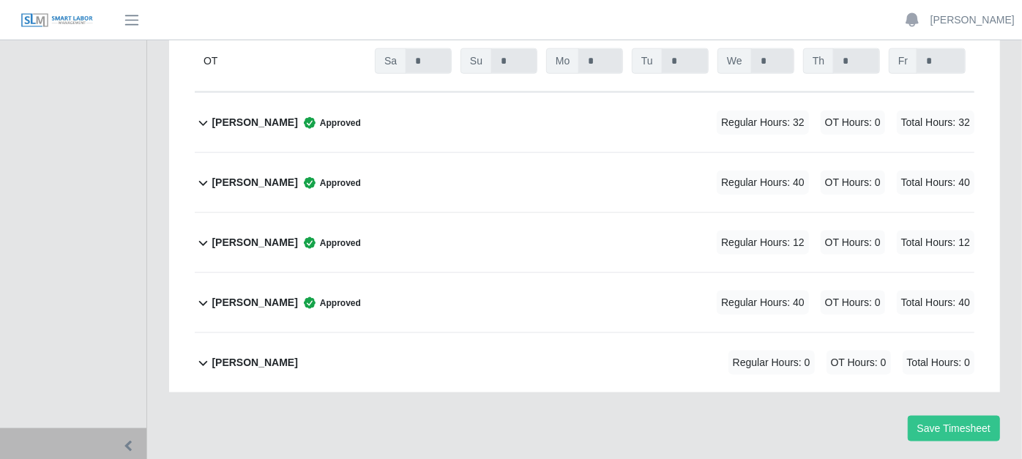
scroll to position [1098, 0]
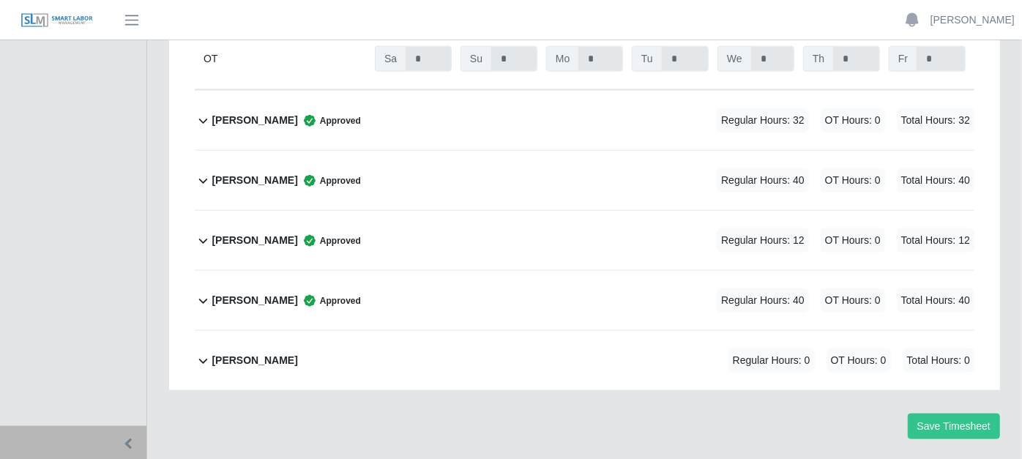
click at [207, 292] on icon at bounding box center [203, 301] width 17 height 18
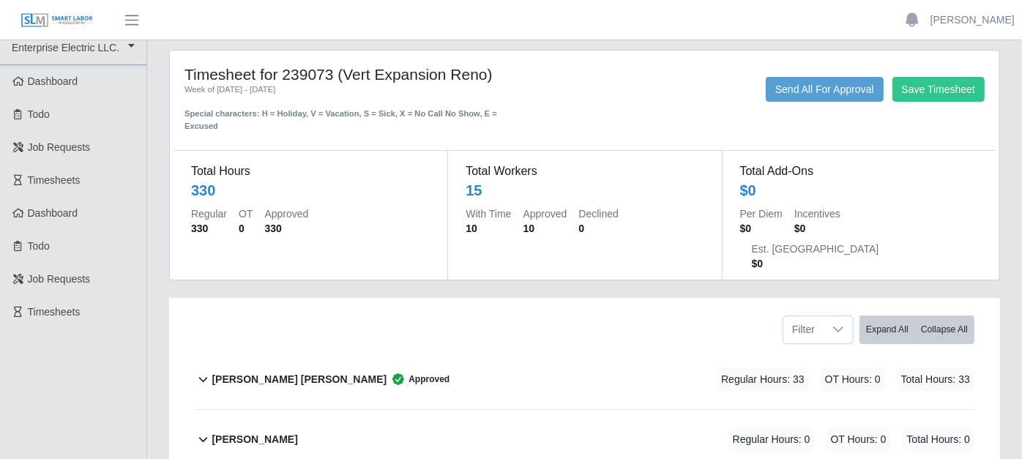
scroll to position [0, 0]
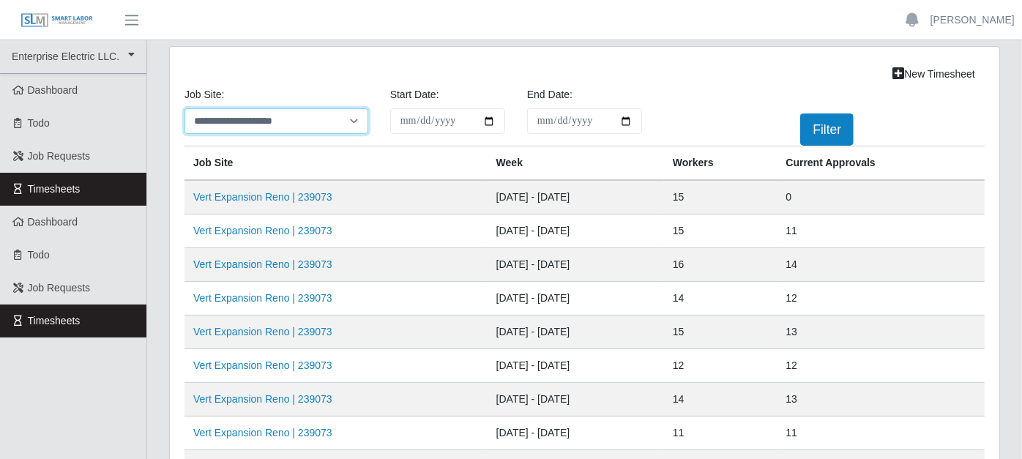
click at [351, 121] on select "**********" at bounding box center [277, 121] width 184 height 26
select select "****"
click at [185, 108] on select "**********" at bounding box center [277, 121] width 184 height 26
click at [823, 133] on button "Filter" at bounding box center [826, 130] width 53 height 32
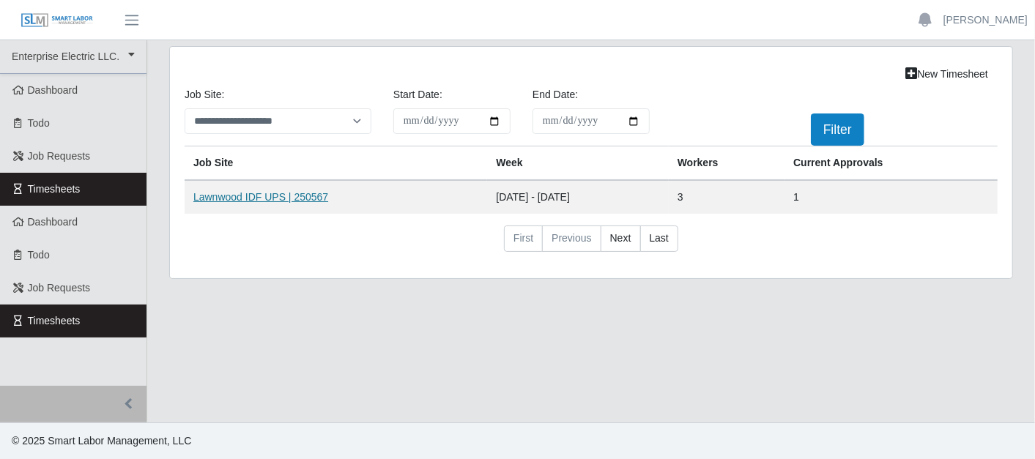
click at [312, 194] on link "Lawnwood IDF UPS | 250567" at bounding box center [260, 197] width 135 height 12
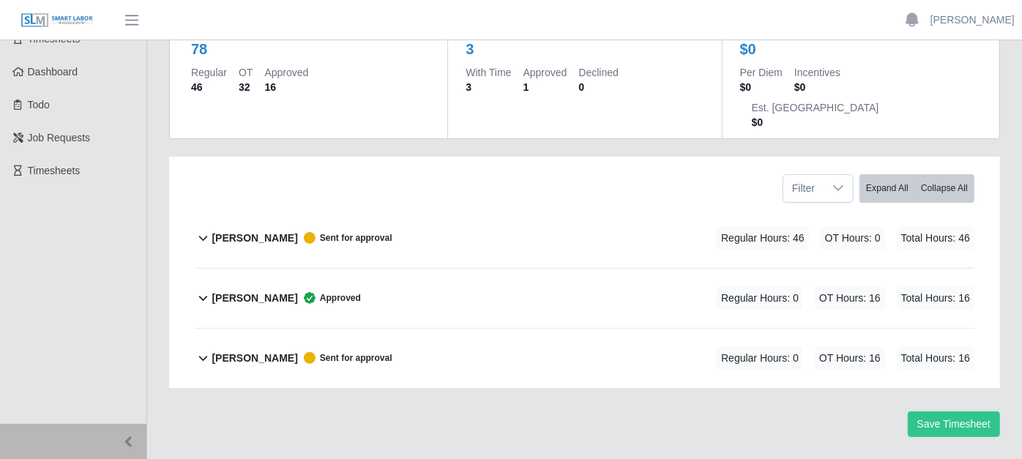
scroll to position [151, 0]
click at [204, 349] on icon at bounding box center [203, 358] width 17 height 18
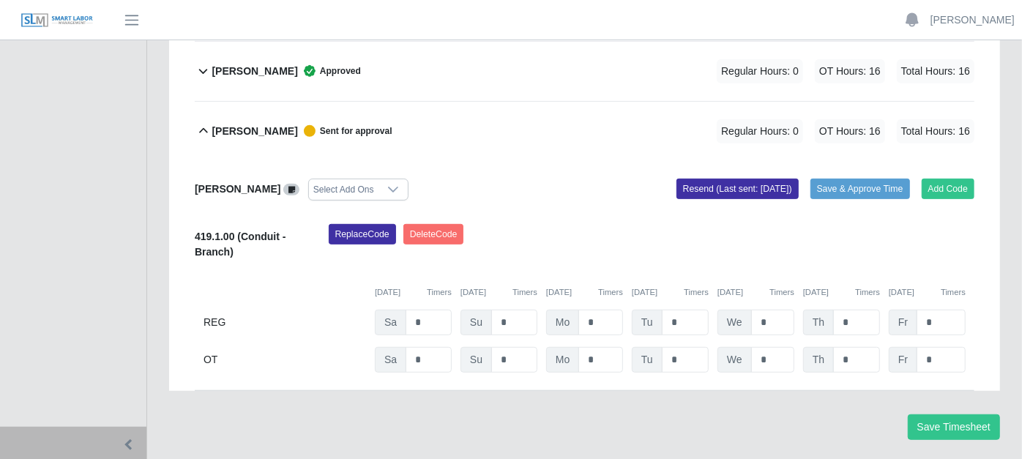
scroll to position [381, 0]
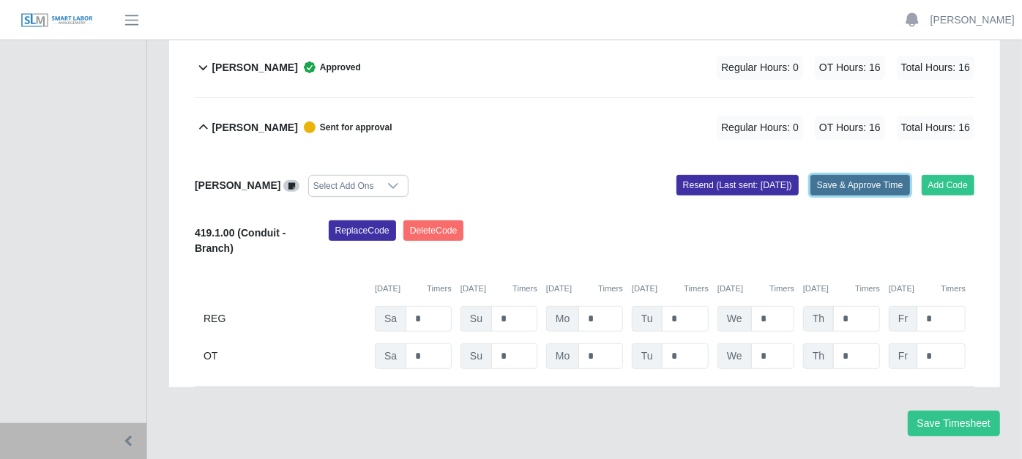
click at [875, 175] on button "Save & Approve Time" at bounding box center [861, 185] width 100 height 21
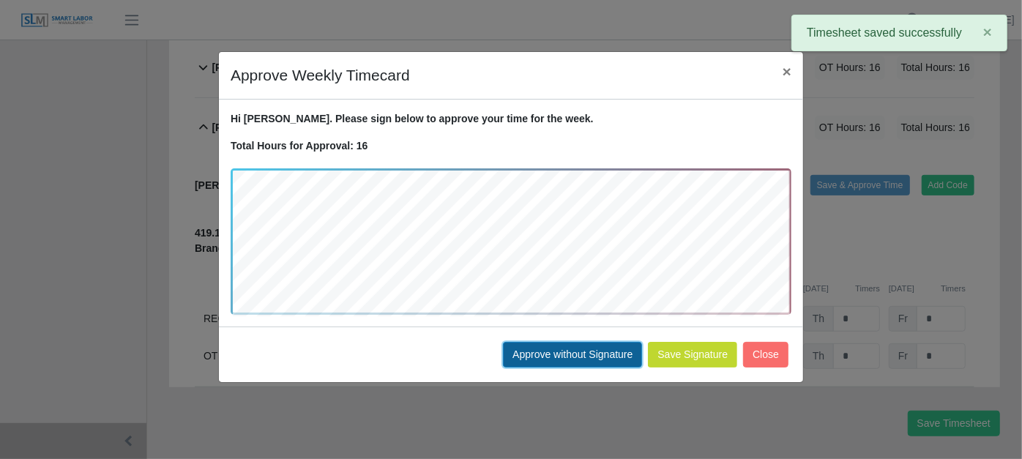
click at [579, 351] on button "Approve without Signature" at bounding box center [572, 355] width 139 height 26
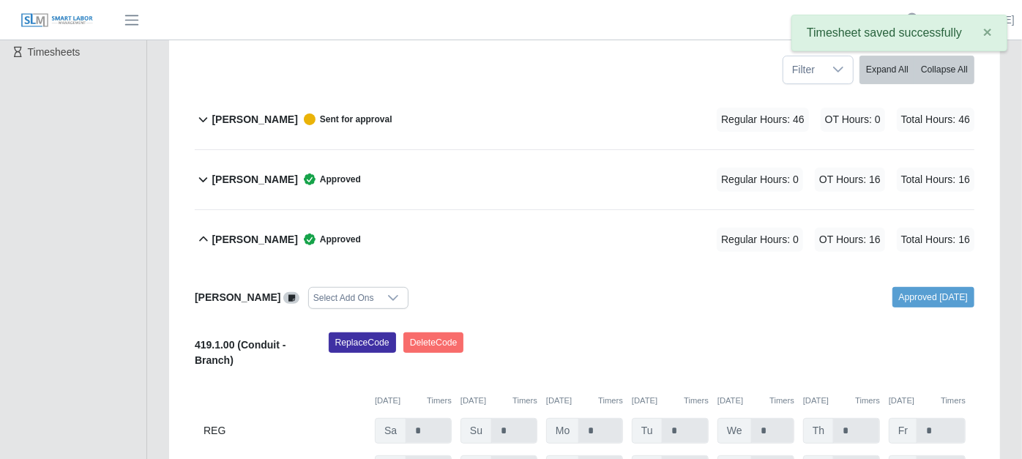
scroll to position [0, 0]
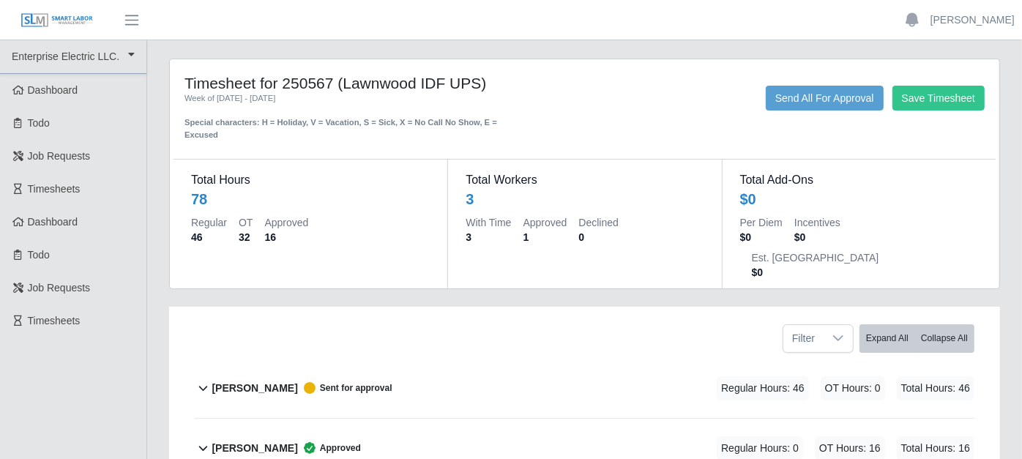
click at [209, 379] on icon at bounding box center [203, 388] width 17 height 18
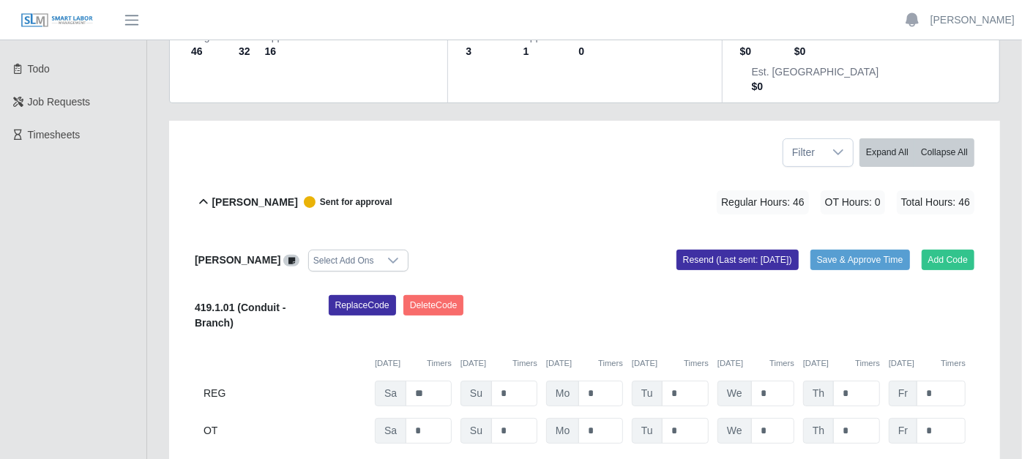
scroll to position [244, 0]
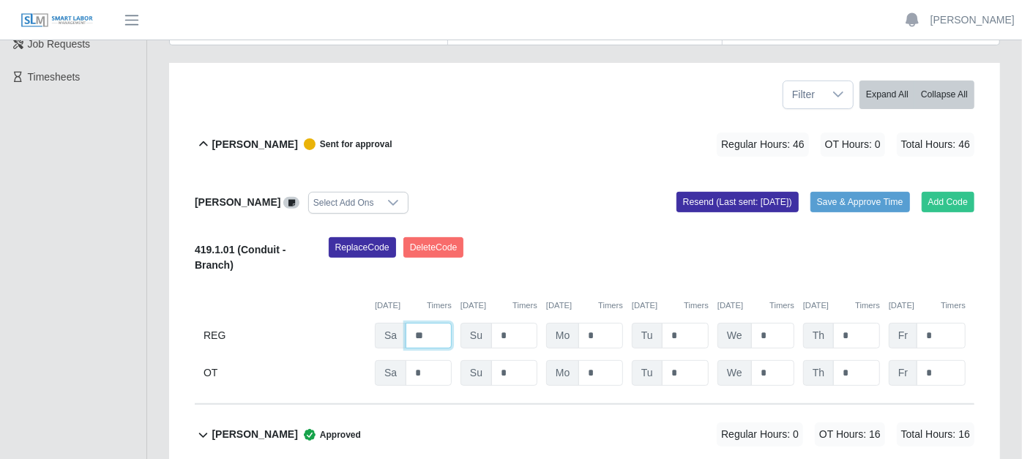
click at [428, 323] on input "**" at bounding box center [429, 336] width 46 height 26
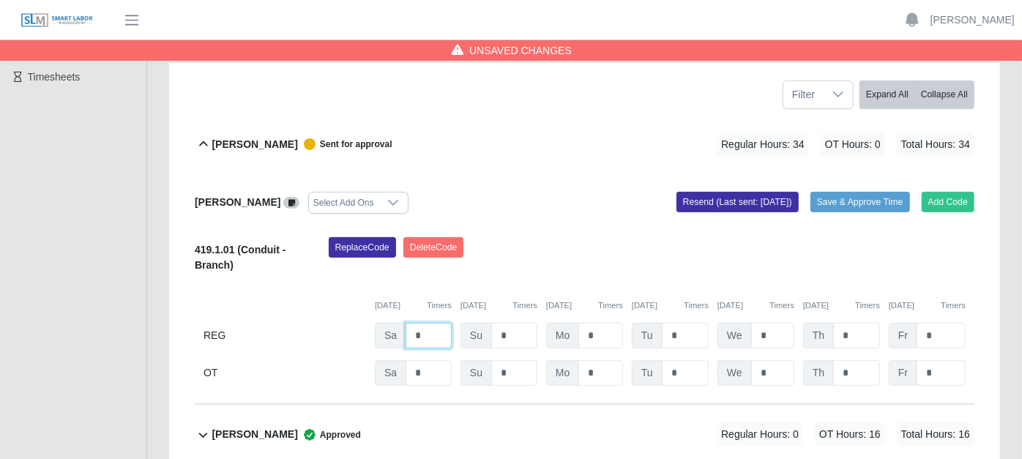
type input "*"
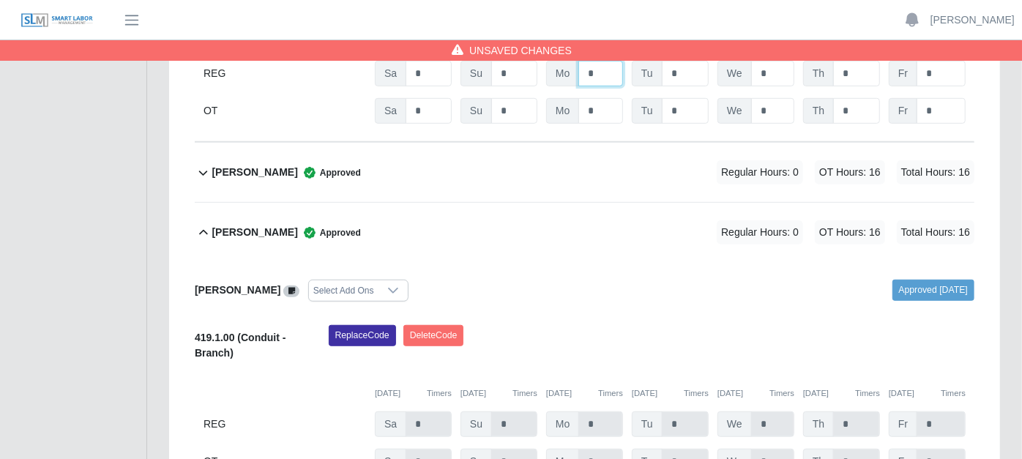
scroll to position [611, 0]
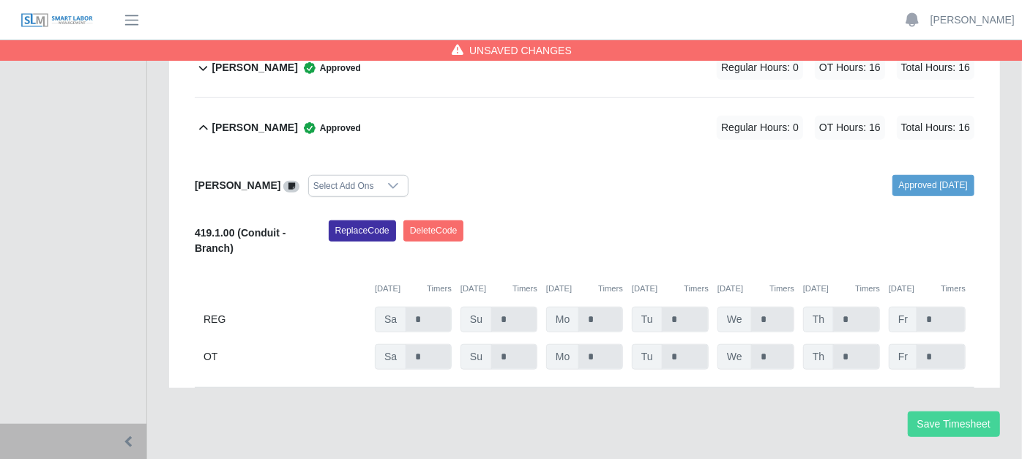
type input "*"
click at [968, 412] on button "Save Timesheet" at bounding box center [954, 425] width 92 height 26
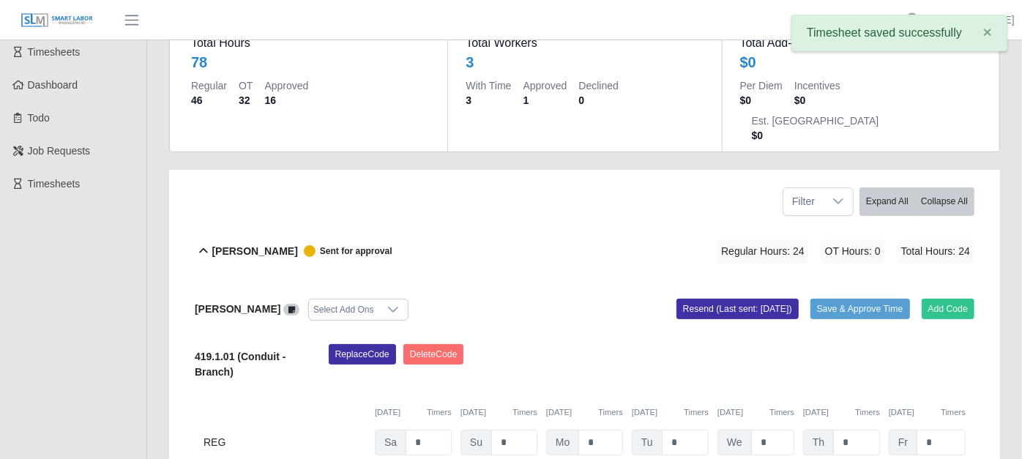
scroll to position [163, 0]
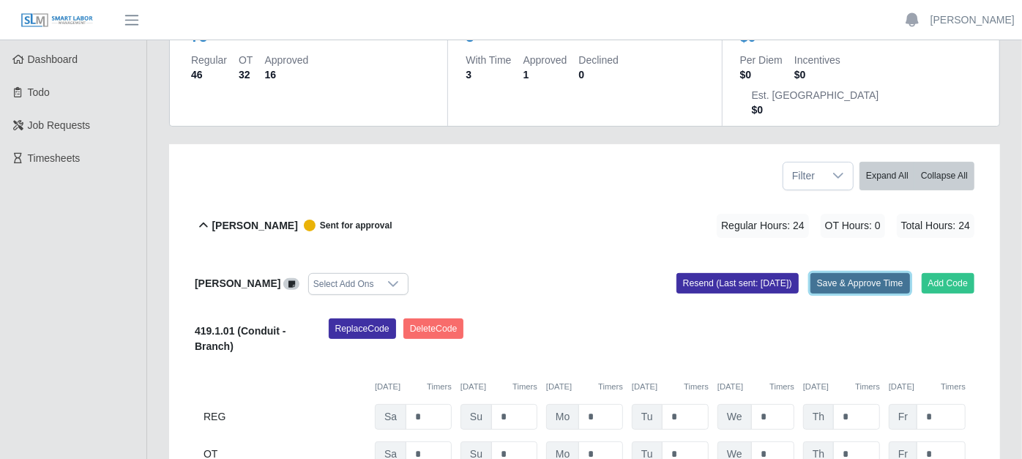
click at [854, 273] on button "Save & Approve Time" at bounding box center [861, 283] width 100 height 21
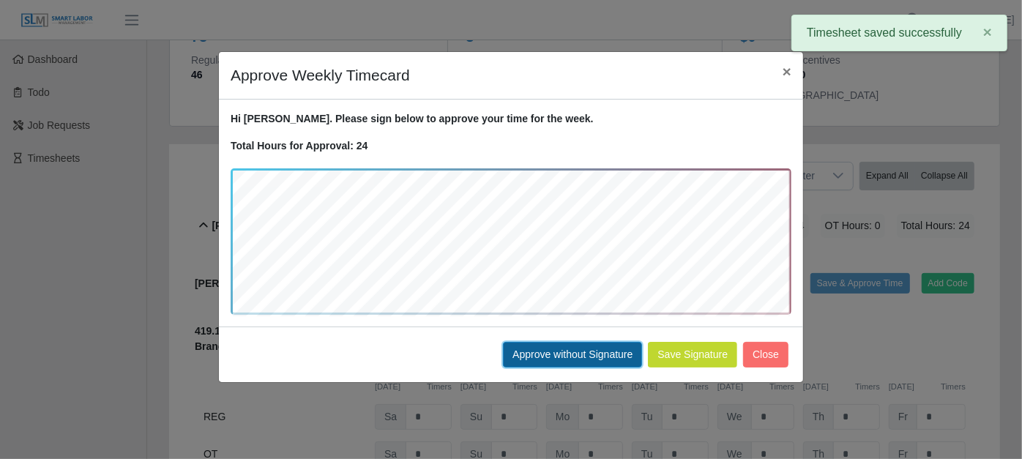
click at [587, 349] on button "Approve without Signature" at bounding box center [572, 355] width 139 height 26
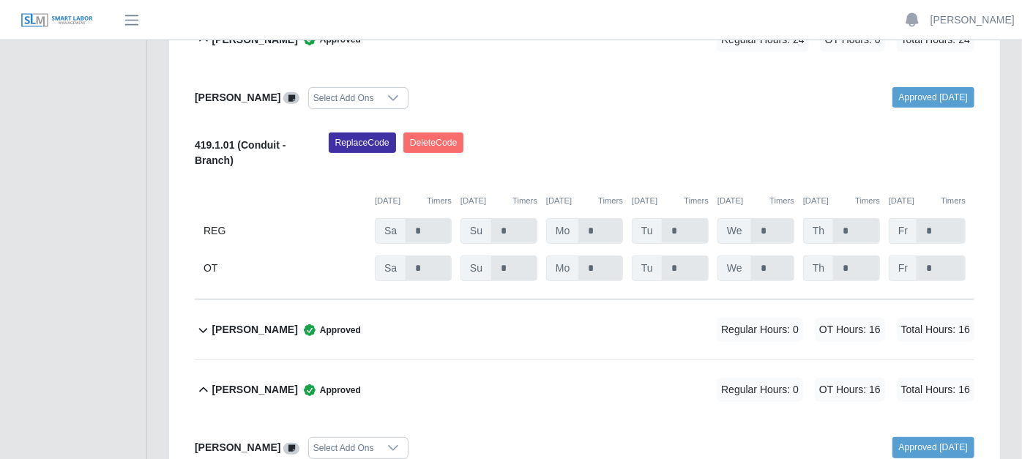
scroll to position [406, 0]
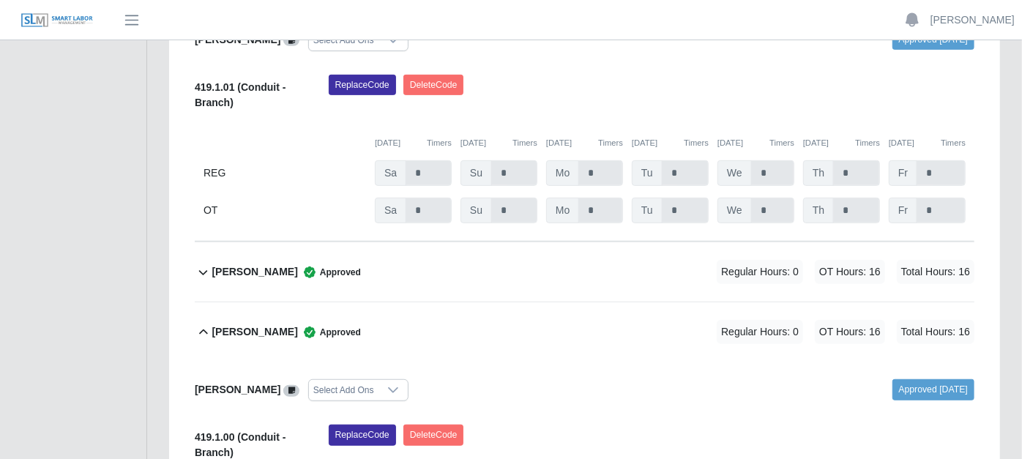
click at [201, 264] on icon at bounding box center [203, 273] width 17 height 18
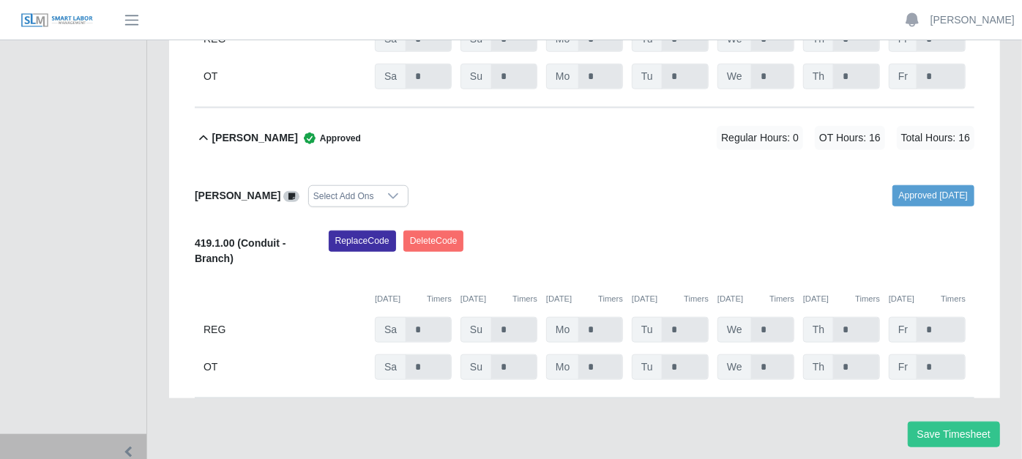
scroll to position [841, 0]
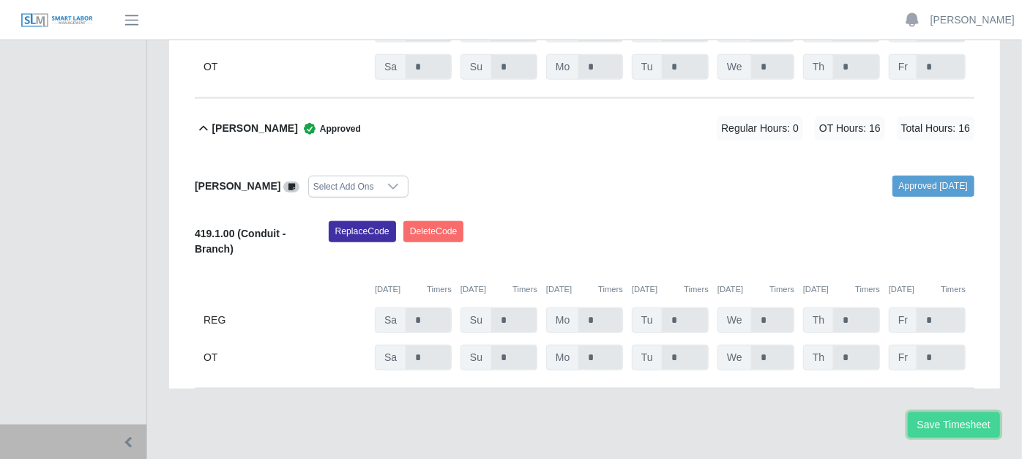
click at [934, 412] on button "Save Timesheet" at bounding box center [954, 425] width 92 height 26
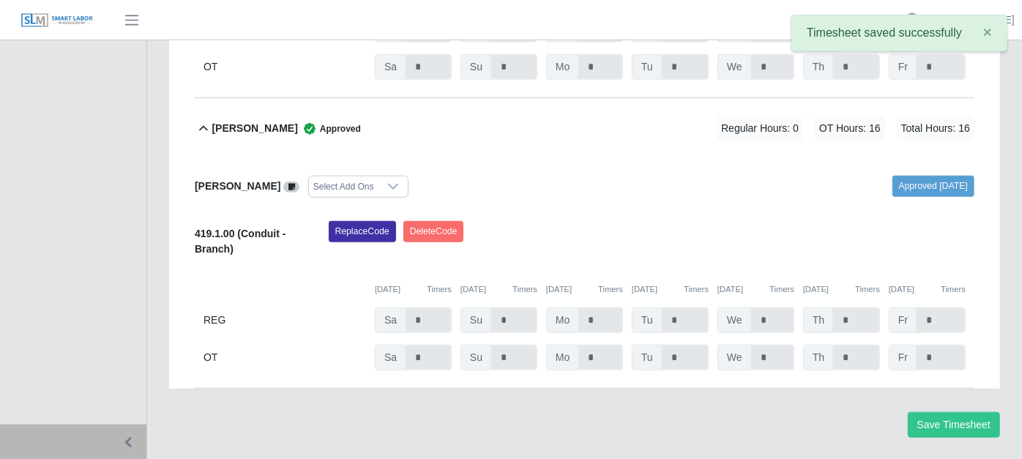
click at [686, 176] on div "Approved [DATE]" at bounding box center [785, 187] width 401 height 22
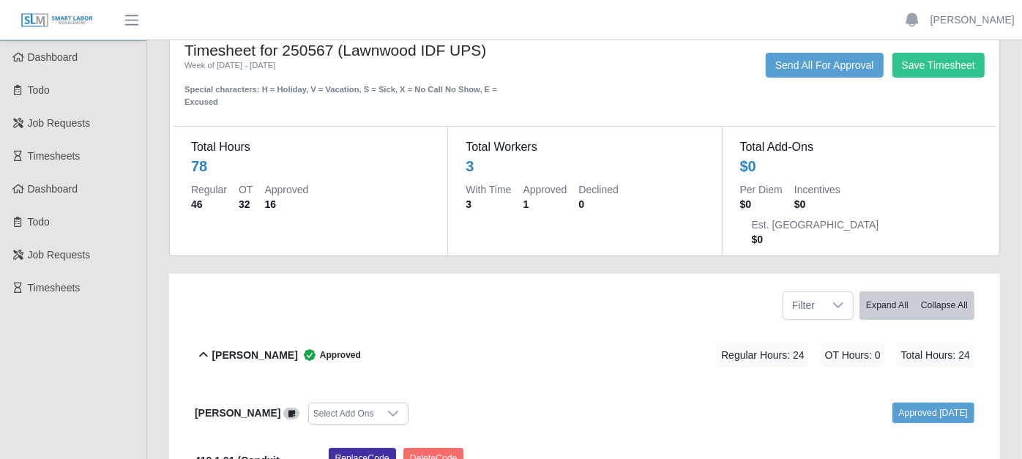
scroll to position [0, 0]
